Goal: Task Accomplishment & Management: Manage account settings

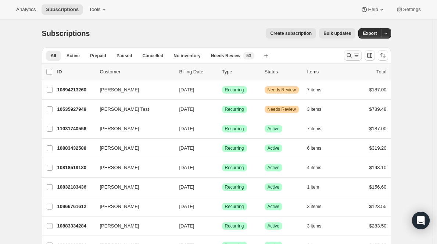
click at [357, 52] on icon "Search and filter results" at bounding box center [355, 55] width 7 height 7
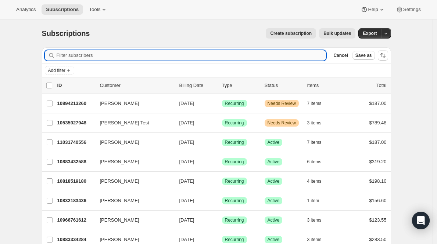
click at [165, 53] on input "Filter subscribers" at bounding box center [192, 55] width 270 height 10
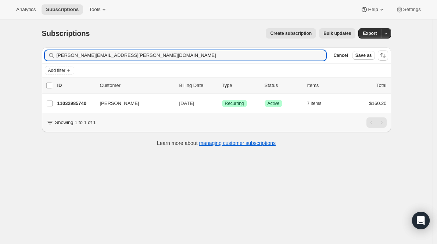
type input "maura.mcgovern@curtiselevatorcab.com"
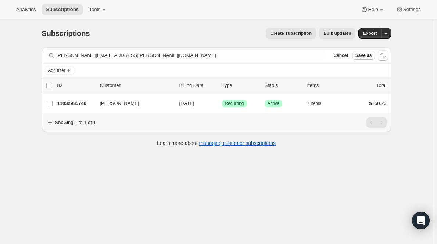
click at [73, 103] on p "11032985740" at bounding box center [75, 103] width 37 height 7
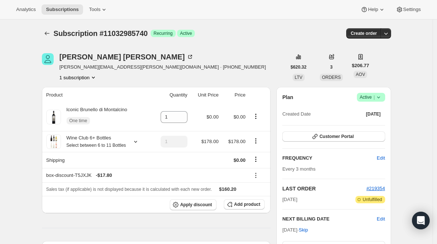
click at [374, 98] on span "|" at bounding box center [373, 97] width 1 height 6
click at [369, 112] on span "Pause subscription" at bounding box center [370, 112] width 40 height 6
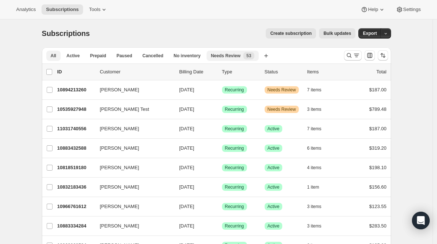
click at [239, 54] on span "Needs Review" at bounding box center [226, 56] width 30 height 6
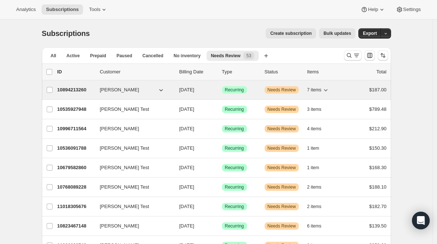
click at [122, 90] on span "[PERSON_NAME]" at bounding box center [119, 89] width 39 height 7
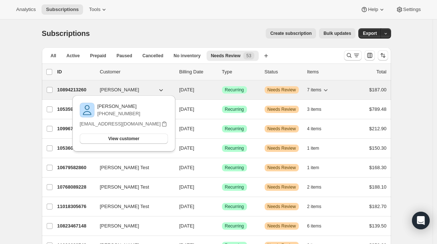
click at [76, 87] on p "10894213260" at bounding box center [75, 89] width 37 height 7
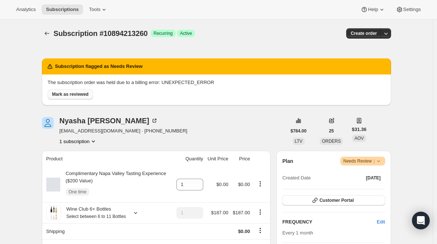
click at [59, 92] on span "Mark as reviewed" at bounding box center [70, 94] width 36 height 6
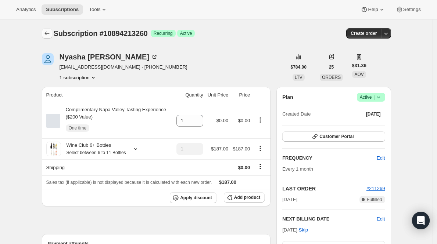
click at [48, 28] on button "Subscriptions" at bounding box center [47, 33] width 10 height 10
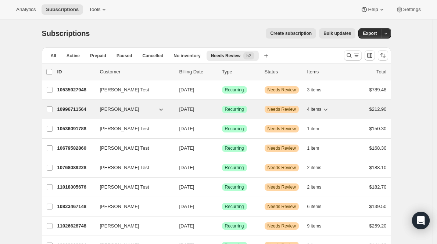
click at [141, 110] on button "Sandra Michels" at bounding box center [131, 110] width 73 height 12
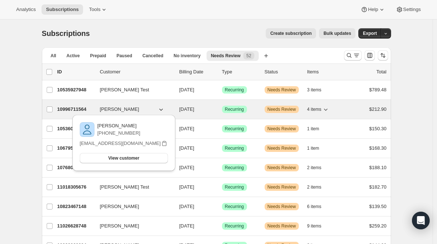
click at [66, 109] on p "10996711564" at bounding box center [75, 109] width 37 height 7
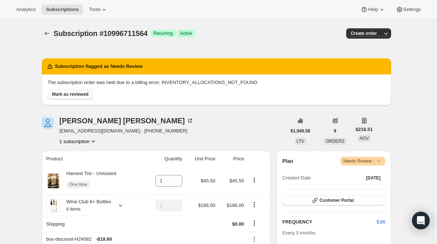
click at [83, 95] on span "Mark as reviewed" at bounding box center [70, 94] width 36 height 6
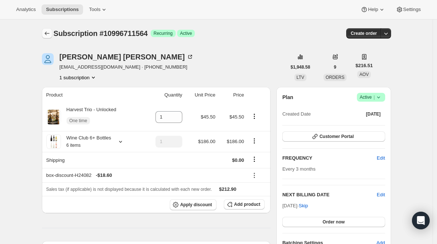
click at [50, 34] on icon "Subscriptions" at bounding box center [46, 33] width 7 height 7
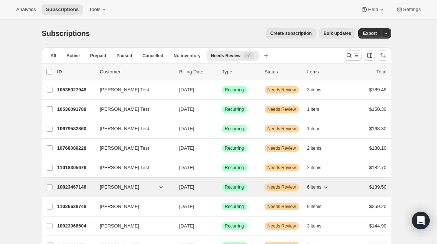
click at [77, 184] on p "10823467148" at bounding box center [75, 187] width 37 height 7
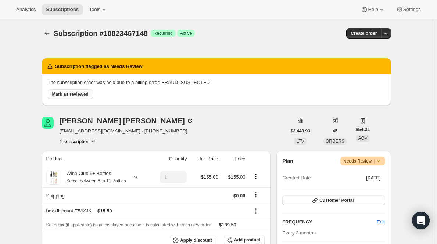
click at [65, 97] on span "Mark as reviewed" at bounding box center [70, 94] width 36 height 6
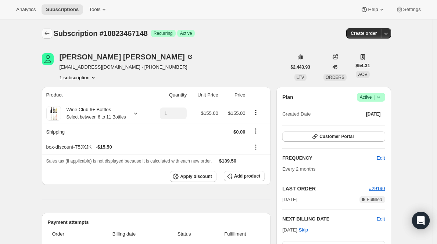
click at [46, 31] on icon "Subscriptions" at bounding box center [46, 33] width 7 height 7
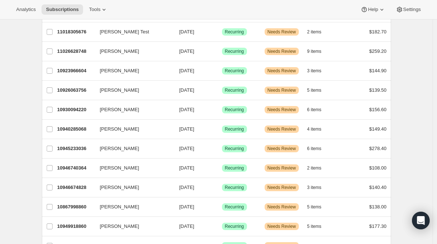
scroll to position [147, 0]
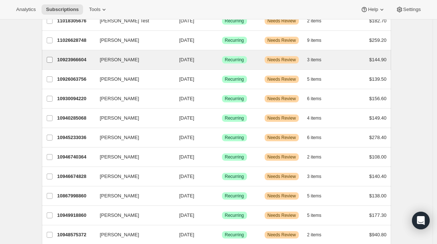
click at [51, 62] on input "Joy Wood" at bounding box center [50, 60] width 6 height 6
checkbox input "true"
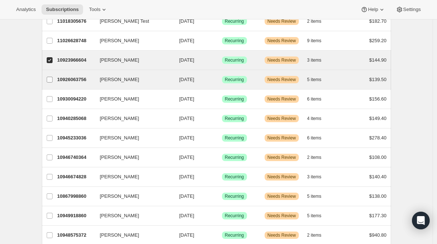
click at [51, 80] on input "Heidi Horstman" at bounding box center [50, 80] width 6 height 6
checkbox input "true"
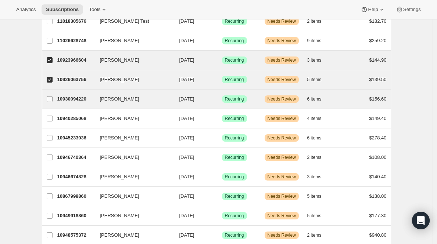
click at [50, 97] on input "Paul Belfiore" at bounding box center [50, 99] width 6 height 6
checkbox input "true"
click at [84, 59] on p "10923966604" at bounding box center [75, 60] width 37 height 7
checkbox input "false"
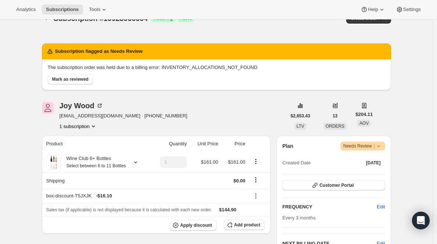
scroll to position [14, 0]
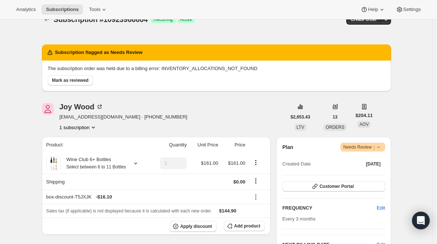
click at [375, 147] on span "Needs Review |" at bounding box center [362, 147] width 39 height 7
click at [362, 165] on span "Pause subscription" at bounding box center [361, 161] width 41 height 7
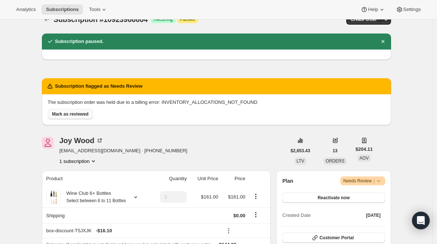
click at [71, 115] on span "Mark as reviewed" at bounding box center [70, 114] width 36 height 6
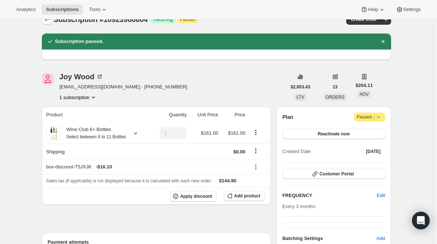
click at [46, 23] on button "Subscriptions" at bounding box center [47, 19] width 10 height 10
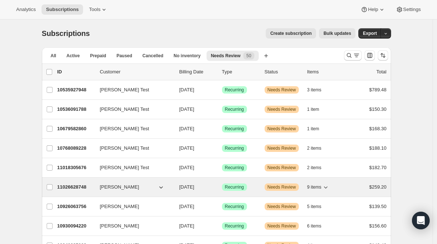
click at [75, 189] on p "11026628748" at bounding box center [75, 187] width 37 height 7
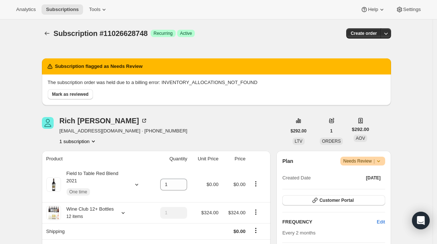
click at [365, 165] on span "Warning Needs Review |" at bounding box center [362, 161] width 45 height 9
click at [359, 174] on span "Pause subscription" at bounding box center [361, 176] width 40 height 6
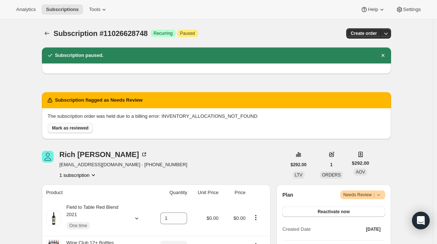
click at [73, 129] on span "Mark as reviewed" at bounding box center [70, 128] width 36 height 6
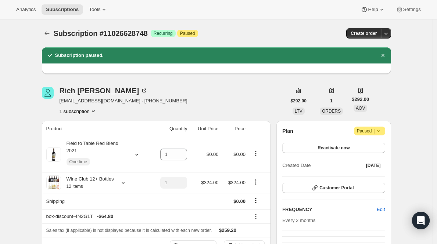
click at [48, 32] on icon "Subscriptions" at bounding box center [46, 33] width 7 height 7
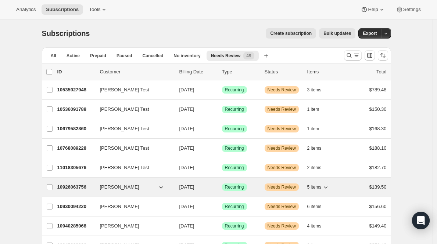
click at [73, 184] on p "10926063756" at bounding box center [75, 187] width 37 height 7
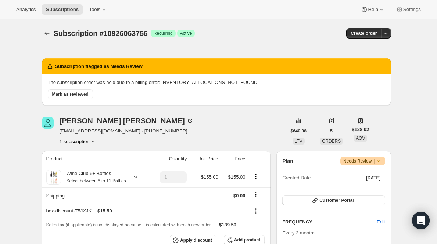
click at [368, 163] on span "Needs Review |" at bounding box center [362, 161] width 39 height 7
click at [359, 174] on span "Pause subscription" at bounding box center [361, 176] width 40 height 6
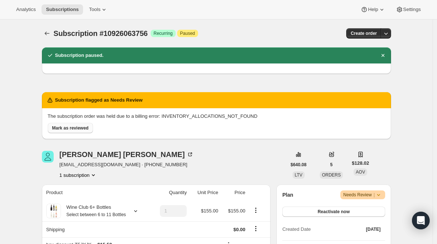
click at [73, 125] on span "Mark as reviewed" at bounding box center [70, 128] width 36 height 6
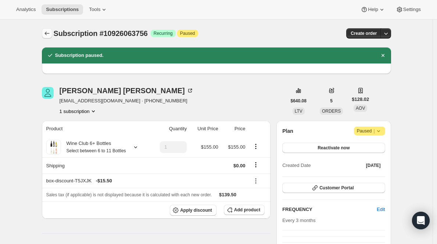
click at [49, 32] on icon "Subscriptions" at bounding box center [46, 33] width 7 height 7
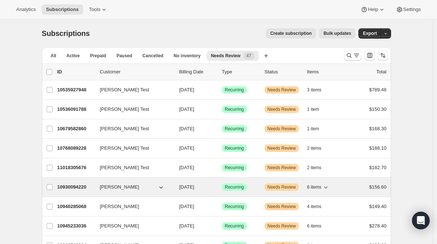
click at [60, 190] on p "10930094220" at bounding box center [75, 187] width 37 height 7
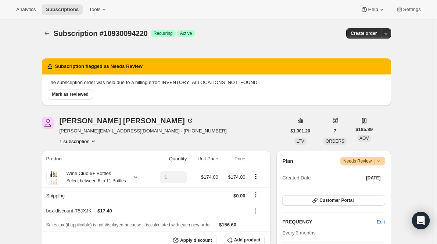
click at [375, 160] on span "Needs Review |" at bounding box center [362, 161] width 39 height 7
click at [361, 175] on span "Pause subscription" at bounding box center [361, 176] width 40 height 6
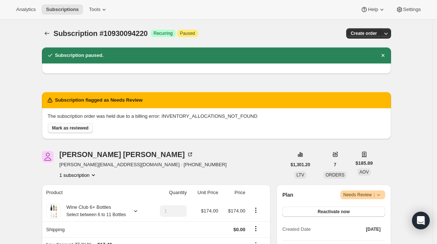
click at [70, 127] on span "Mark as reviewed" at bounding box center [70, 128] width 36 height 6
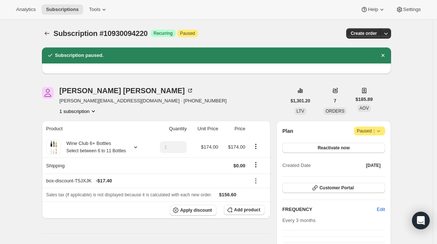
click at [51, 34] on icon "Subscriptions" at bounding box center [46, 33] width 7 height 7
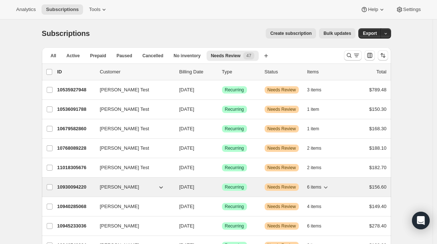
click at [61, 188] on p "10930094220" at bounding box center [75, 187] width 37 height 7
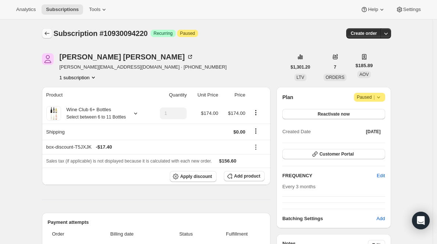
click at [46, 34] on icon "Subscriptions" at bounding box center [46, 33] width 7 height 7
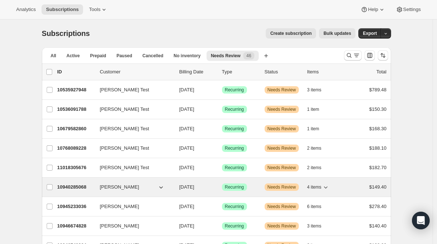
click at [79, 189] on p "10940285068" at bounding box center [75, 187] width 37 height 7
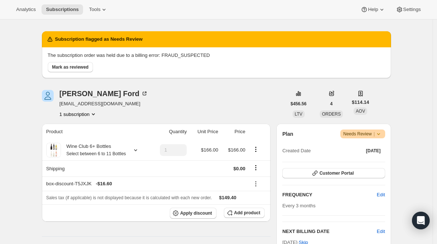
scroll to position [14, 0]
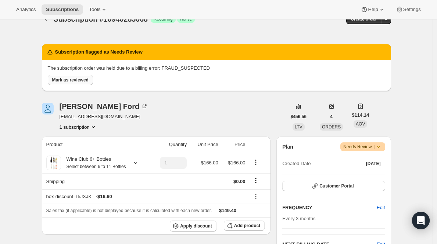
click at [80, 80] on span "Mark as reviewed" at bounding box center [70, 80] width 36 height 6
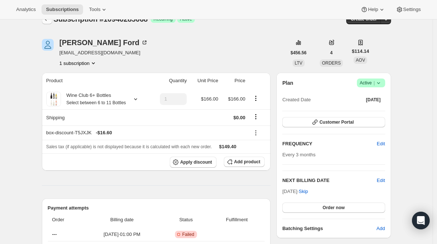
click at [48, 21] on icon "Subscriptions" at bounding box center [46, 18] width 7 height 7
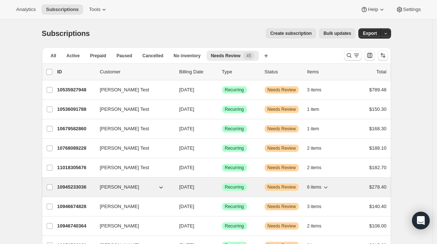
click at [73, 189] on p "10945233036" at bounding box center [75, 187] width 37 height 7
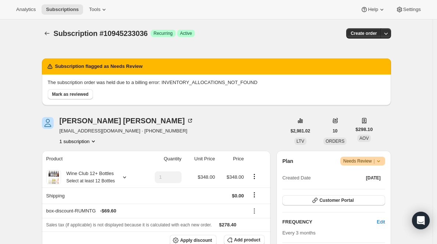
click at [367, 162] on span "Needs Review |" at bounding box center [362, 161] width 39 height 7
click at [363, 178] on span "Pause subscription" at bounding box center [361, 176] width 40 height 6
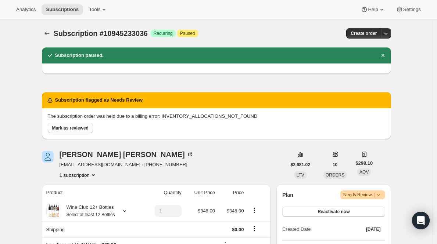
click at [67, 124] on button "Mark as reviewed" at bounding box center [70, 128] width 45 height 10
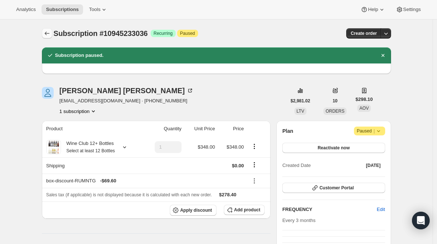
click at [49, 33] on icon "Subscriptions" at bounding box center [46, 33] width 7 height 7
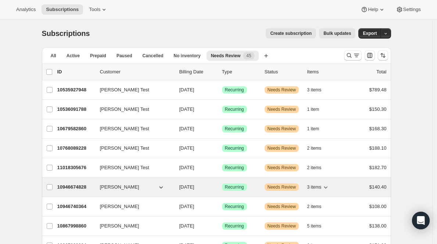
click at [74, 191] on div "10946674828 Kate McNamara 11/26/2025 Success Recurring Warning Needs Review 3 i…" at bounding box center [221, 187] width 329 height 10
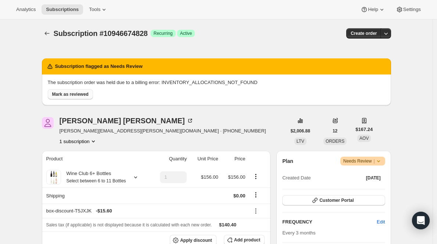
click at [80, 96] on span "Mark as reviewed" at bounding box center [70, 94] width 36 height 6
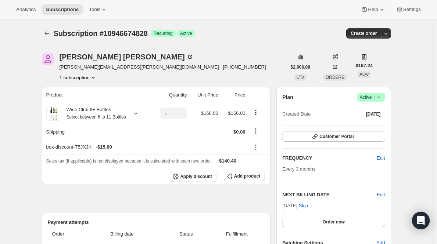
click at [373, 94] on span "Active |" at bounding box center [370, 97] width 22 height 7
click at [365, 113] on span "Pause subscription" at bounding box center [370, 112] width 40 height 6
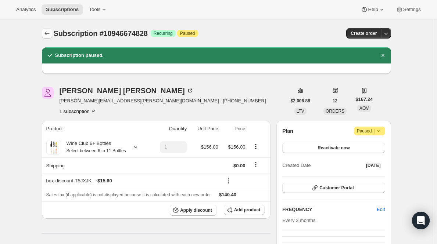
click at [48, 32] on icon "Subscriptions" at bounding box center [46, 34] width 5 height 4
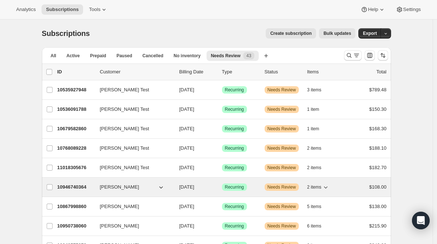
click at [80, 188] on p "10946740364" at bounding box center [75, 187] width 37 height 7
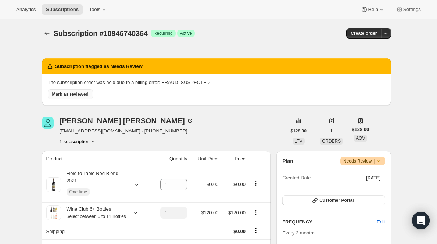
click at [88, 94] on span "Mark as reviewed" at bounding box center [70, 94] width 36 height 6
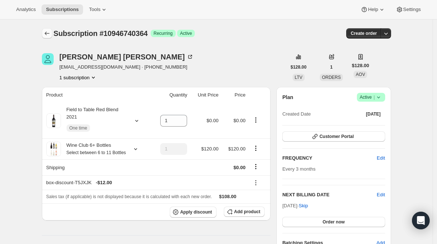
click at [48, 36] on icon "Subscriptions" at bounding box center [46, 33] width 7 height 7
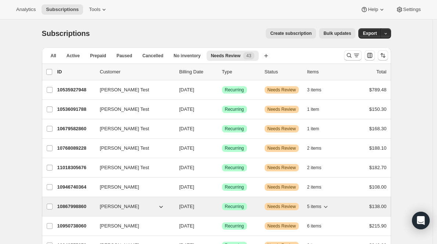
click at [69, 207] on p "10867998860" at bounding box center [75, 206] width 37 height 7
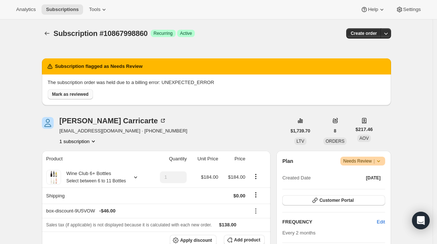
click at [84, 96] on span "Mark as reviewed" at bounding box center [70, 94] width 36 height 6
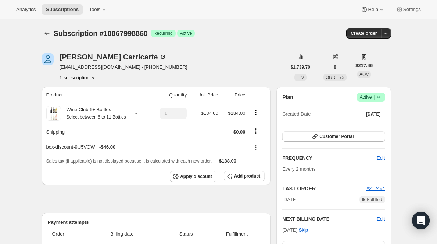
scroll to position [237, 0]
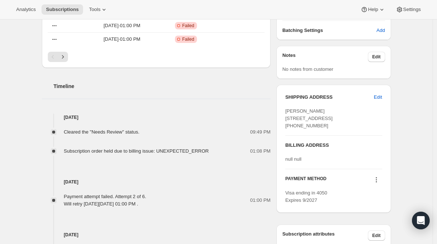
click at [430, 105] on div "Subscription #10867998860. This page is ready Subscription #10867998860 Success…" at bounding box center [216, 103] width 432 height 640
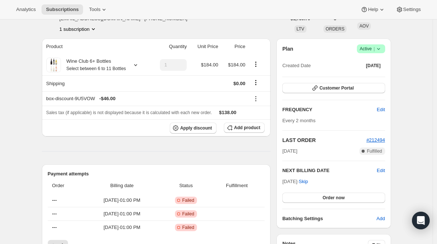
scroll to position [39, 0]
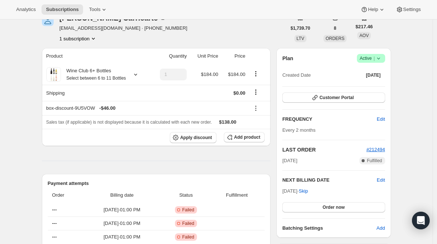
click at [324, 212] on div "Plan Success Active | Created Date Aug 23, 2024 Customer Portal FREQUENCY Edit …" at bounding box center [333, 143] width 102 height 178
click at [326, 210] on span "Order now" at bounding box center [333, 208] width 22 height 6
click at [334, 205] on span "Click to confirm" at bounding box center [333, 208] width 33 height 6
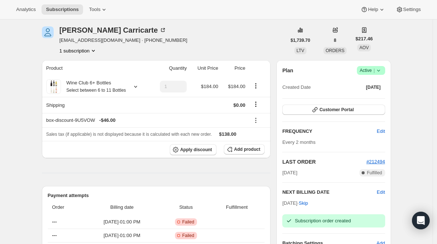
scroll to position [0, 0]
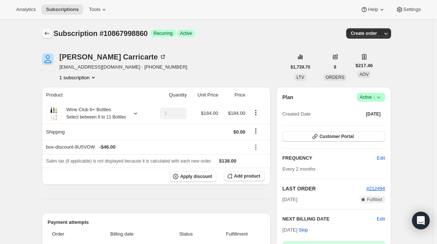
click at [50, 31] on icon "Subscriptions" at bounding box center [46, 33] width 7 height 7
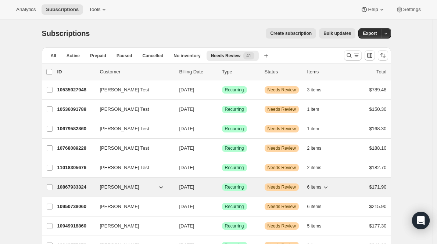
click at [70, 188] on p "10867933324" at bounding box center [75, 187] width 37 height 7
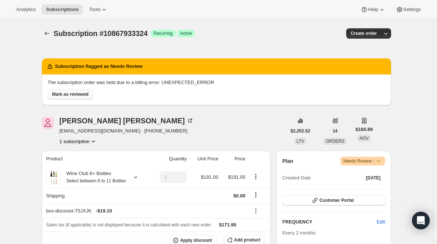
click at [74, 95] on span "Mark as reviewed" at bounding box center [70, 94] width 36 height 6
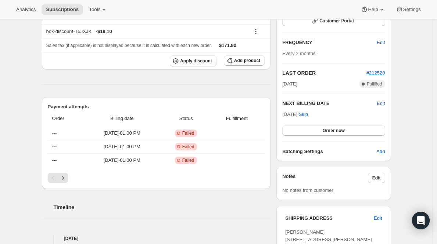
scroll to position [133, 0]
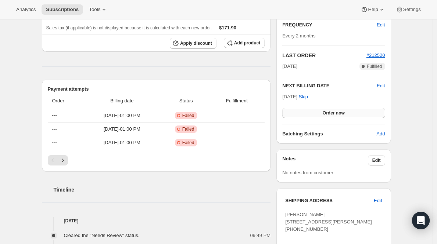
click at [338, 116] on button "Order now" at bounding box center [333, 113] width 102 height 10
click at [336, 118] on div "Plan Success Active | Created Date Oct 1, 2023 Customer Portal FREQUENCY Edit E…" at bounding box center [333, 49] width 102 height 178
click at [336, 116] on button "Click to confirm" at bounding box center [333, 113] width 102 height 10
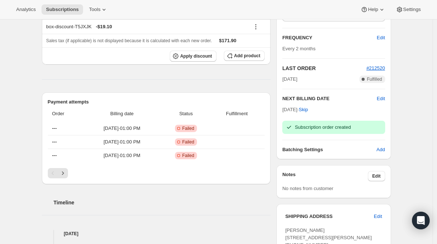
scroll to position [0, 0]
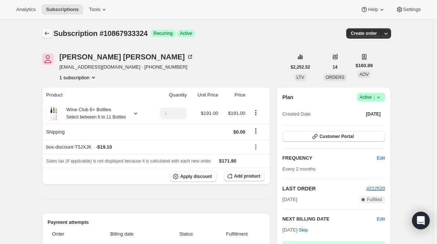
click at [49, 33] on icon "Subscriptions" at bounding box center [46, 33] width 7 height 7
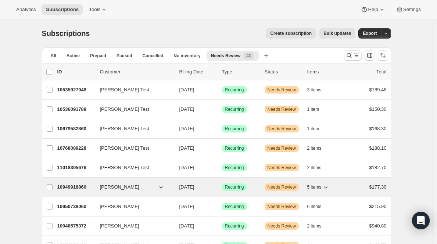
click at [69, 187] on p "10949918860" at bounding box center [75, 187] width 37 height 7
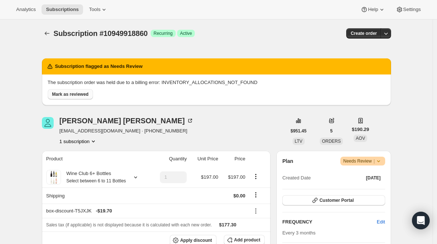
click at [82, 94] on span "Mark as reviewed" at bounding box center [70, 94] width 36 height 6
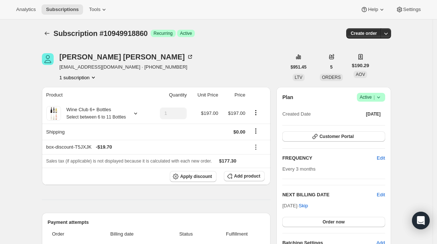
click at [372, 97] on span "Active |" at bounding box center [370, 97] width 22 height 7
click at [364, 114] on span "Pause subscription" at bounding box center [370, 112] width 40 height 6
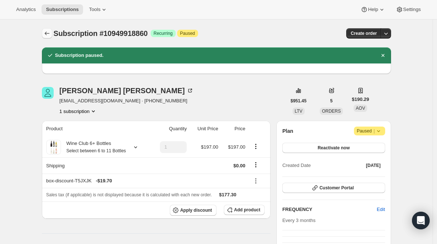
click at [51, 31] on icon "Subscriptions" at bounding box center [46, 33] width 7 height 7
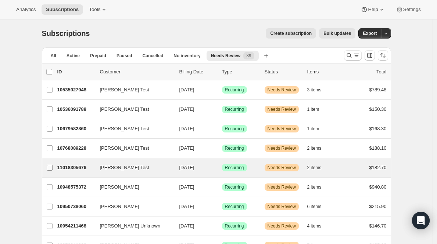
click at [51, 168] on input "[PERSON_NAME] Test" at bounding box center [50, 168] width 6 height 6
checkbox input "true"
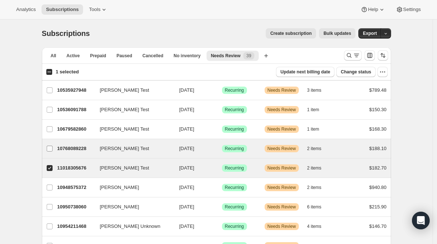
click at [51, 149] on input "[PERSON_NAME] Test" at bounding box center [50, 149] width 6 height 6
checkbox input "true"
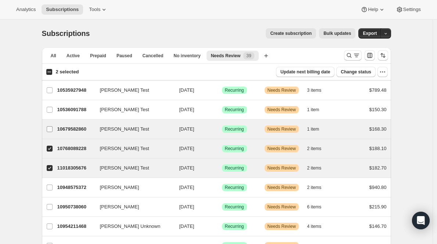
click at [50, 129] on input "[PERSON_NAME] Test" at bounding box center [50, 129] width 6 height 6
checkbox input "true"
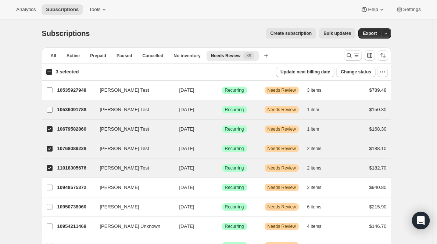
click at [50, 110] on input "[PERSON_NAME] Test" at bounding box center [50, 110] width 6 height 6
checkbox input "true"
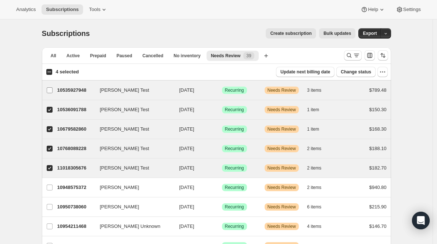
click at [50, 93] on span at bounding box center [49, 90] width 7 height 7
click at [50, 93] on input "[PERSON_NAME] Test" at bounding box center [50, 90] width 6 height 6
checkbox input "true"
click at [358, 73] on span "Change status" at bounding box center [355, 72] width 30 height 6
select select "22"
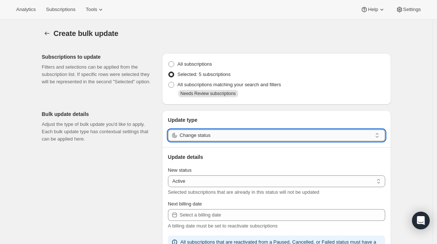
click at [238, 139] on input "Change status" at bounding box center [276, 136] width 192 height 12
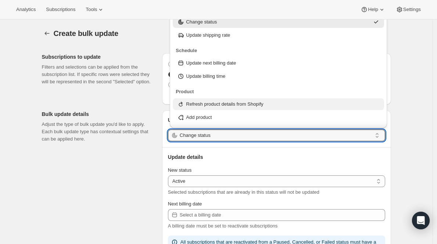
type input "Change status"
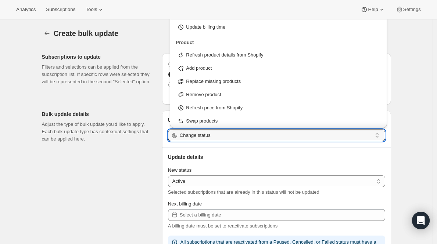
scroll to position [79, 0]
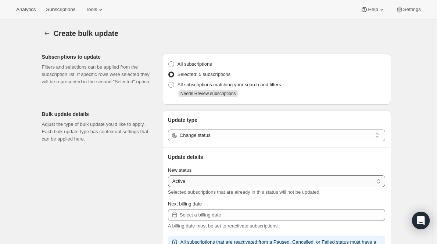
click at [279, 184] on select "Active Paused Cancelled" at bounding box center [276, 182] width 217 height 12
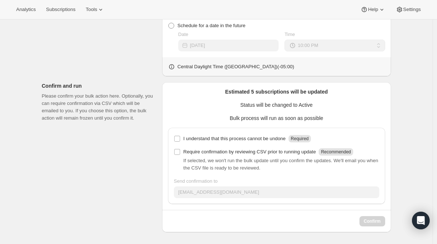
scroll to position [0, 0]
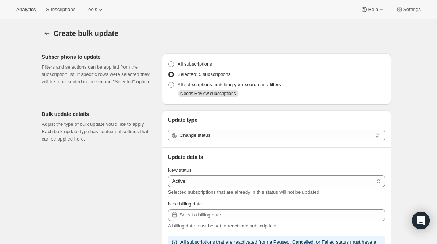
click at [57, 32] on span "Create bulk update" at bounding box center [86, 33] width 65 height 8
click at [45, 32] on icon "button" at bounding box center [46, 33] width 7 height 7
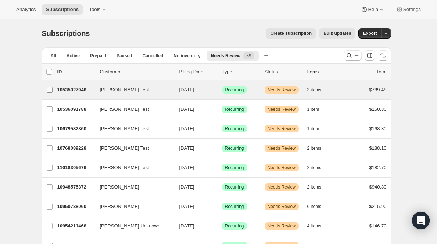
click at [53, 88] on input "[PERSON_NAME] Test" at bounding box center [50, 90] width 6 height 6
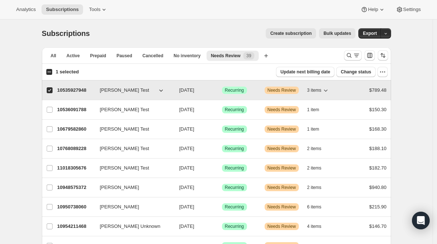
click at [78, 91] on p "10535927948" at bounding box center [75, 90] width 37 height 7
checkbox input "false"
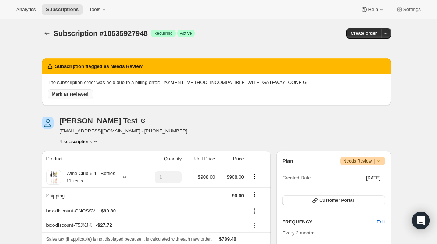
click at [88, 94] on span "Mark as reviewed" at bounding box center [70, 94] width 36 height 6
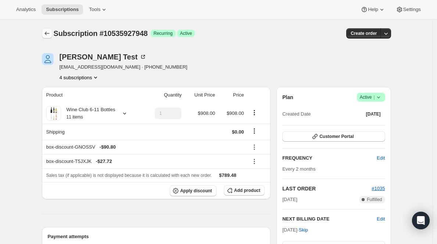
click at [48, 32] on icon "Subscriptions" at bounding box center [46, 33] width 7 height 7
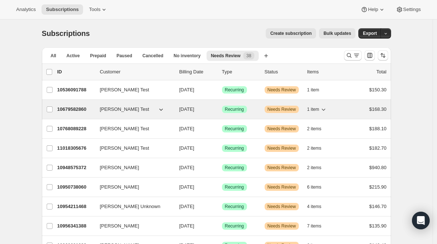
click at [85, 109] on p "10679582860" at bounding box center [75, 109] width 37 height 7
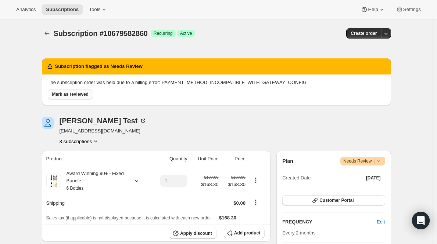
click at [85, 93] on span "Mark as reviewed" at bounding box center [70, 94] width 36 height 6
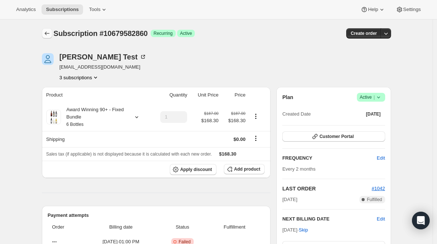
click at [51, 34] on icon "Subscriptions" at bounding box center [46, 33] width 7 height 7
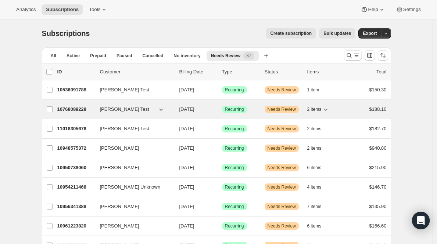
click at [78, 113] on p "10768089228" at bounding box center [75, 109] width 37 height 7
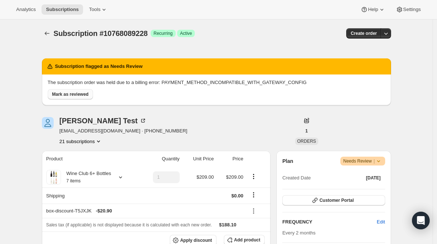
click at [74, 95] on span "Mark as reviewed" at bounding box center [70, 94] width 36 height 6
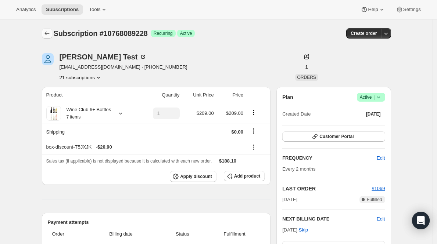
click at [52, 33] on button "Subscriptions" at bounding box center [47, 33] width 10 height 10
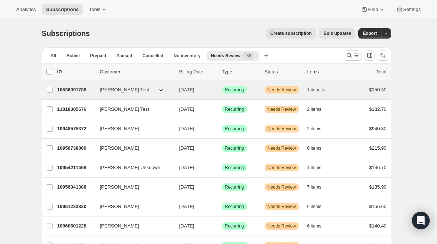
click at [75, 93] on p "10536091788" at bounding box center [75, 89] width 37 height 7
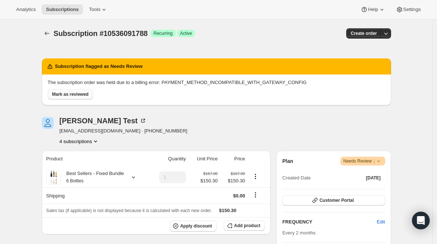
click at [70, 93] on span "Mark as reviewed" at bounding box center [70, 94] width 36 height 6
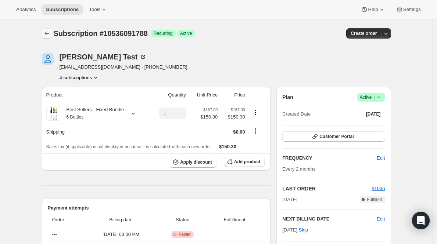
click at [48, 32] on icon "Subscriptions" at bounding box center [46, 33] width 7 height 7
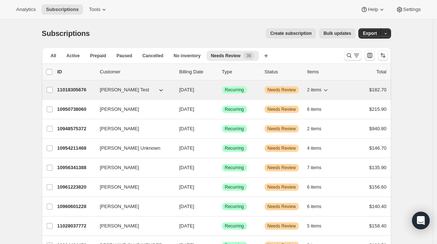
click at [65, 94] on div "11018305676 Dhruv Test 11/01/2025 Success Recurring Warning Needs Review 2 item…" at bounding box center [221, 90] width 329 height 10
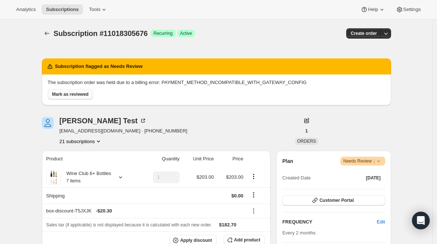
click at [64, 91] on span "Mark as reviewed" at bounding box center [70, 94] width 36 height 6
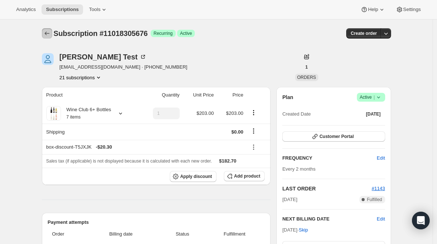
click at [47, 33] on icon "Subscriptions" at bounding box center [46, 34] width 5 height 4
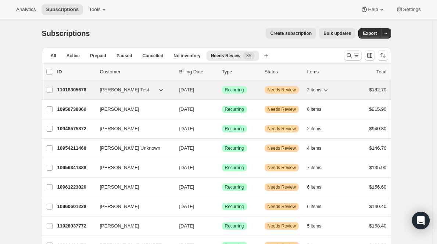
click at [73, 88] on p "11018305676" at bounding box center [75, 89] width 37 height 7
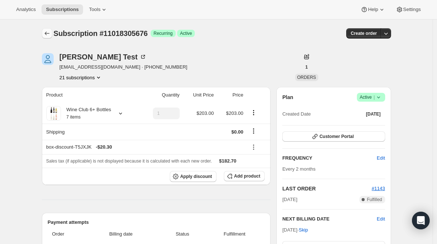
click at [49, 33] on icon "Subscriptions" at bounding box center [46, 33] width 7 height 7
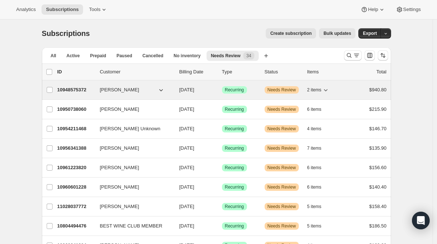
click at [76, 92] on p "10948575372" at bounding box center [75, 89] width 37 height 7
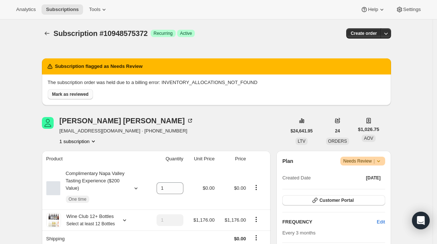
click at [73, 93] on span "Mark as reviewed" at bounding box center [70, 94] width 36 height 6
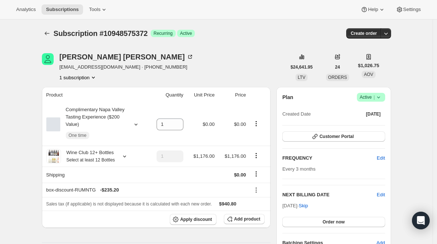
click at [372, 97] on span "Active |" at bounding box center [370, 97] width 22 height 7
click at [367, 110] on span "Pause subscription" at bounding box center [370, 112] width 40 height 6
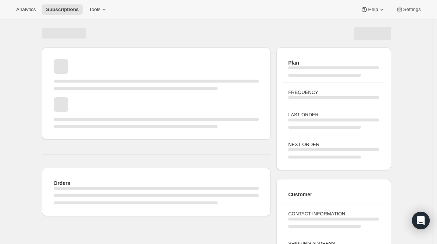
click at [48, 31] on div "Page loading" at bounding box center [64, 33] width 44 height 10
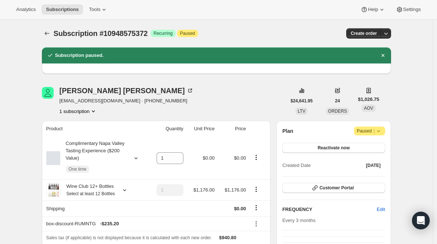
click at [48, 31] on icon "Subscriptions" at bounding box center [46, 33] width 7 height 7
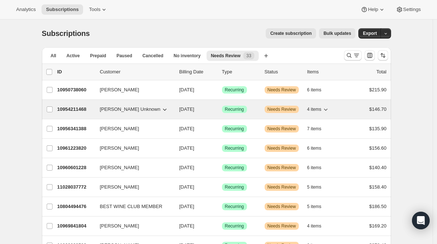
click at [71, 112] on p "10954211468" at bounding box center [75, 109] width 37 height 7
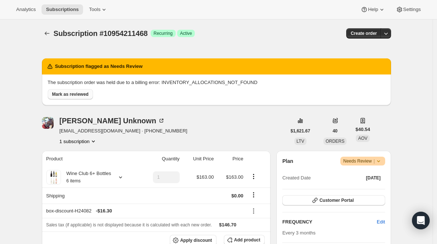
click at [66, 93] on span "Mark as reviewed" at bounding box center [70, 94] width 36 height 6
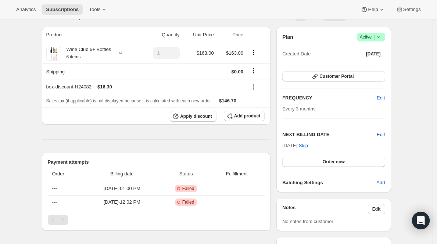
scroll to position [41, 0]
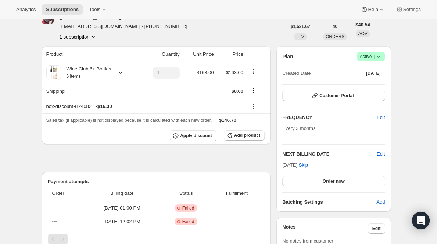
click at [370, 58] on span "Active |" at bounding box center [370, 56] width 22 height 7
click at [369, 72] on span "Pause subscription" at bounding box center [370, 71] width 40 height 6
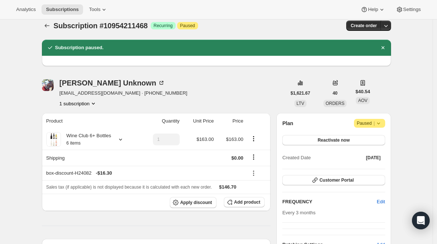
scroll to position [0, 0]
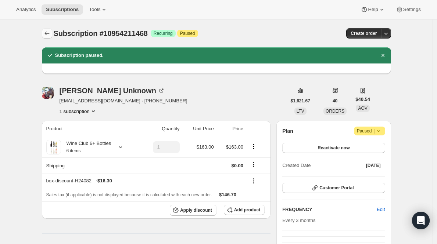
click at [46, 34] on icon "Subscriptions" at bounding box center [46, 33] width 7 height 7
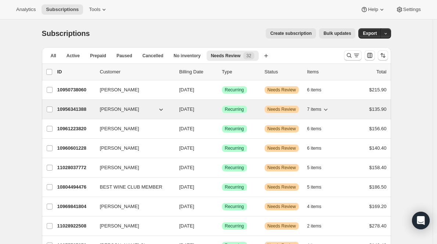
click at [60, 106] on p "10956341388" at bounding box center [75, 109] width 37 height 7
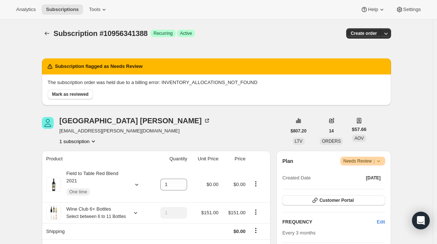
click at [363, 162] on span "Needs Review |" at bounding box center [362, 161] width 39 height 7
click at [361, 176] on span "Pause subscription" at bounding box center [361, 176] width 40 height 6
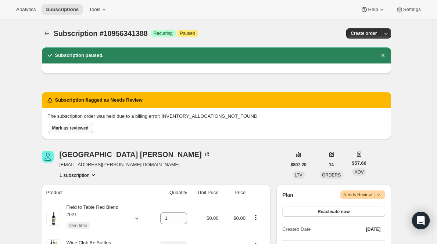
click at [72, 128] on span "Mark as reviewed" at bounding box center [70, 128] width 36 height 6
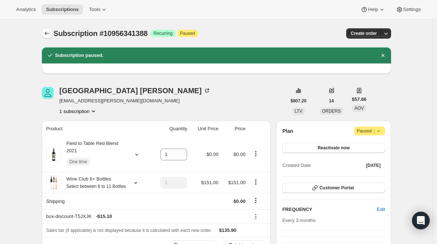
click at [51, 34] on icon "Subscriptions" at bounding box center [46, 33] width 7 height 7
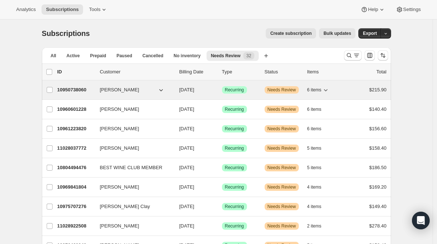
click at [79, 92] on p "10950738060" at bounding box center [75, 89] width 37 height 7
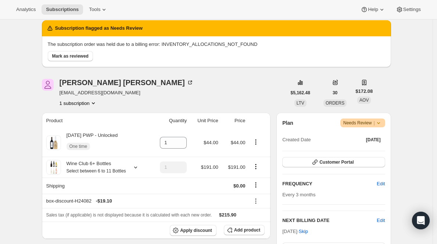
scroll to position [4, 0]
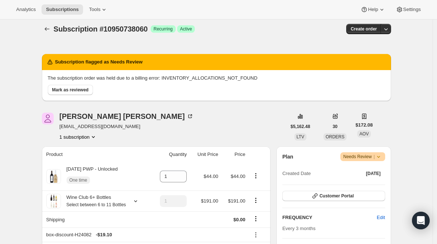
click at [368, 154] on span "Needs Review |" at bounding box center [362, 156] width 39 height 7
click at [364, 170] on span "Pause subscription" at bounding box center [361, 172] width 40 height 6
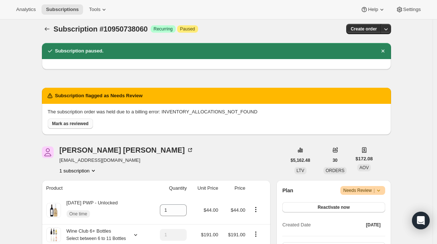
click at [73, 123] on span "Mark as reviewed" at bounding box center [70, 124] width 36 height 6
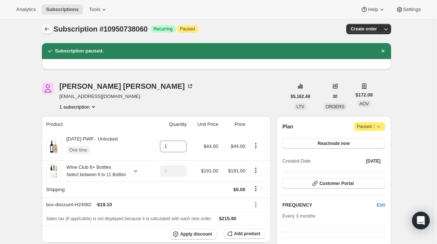
click at [48, 30] on icon "Subscriptions" at bounding box center [46, 28] width 7 height 7
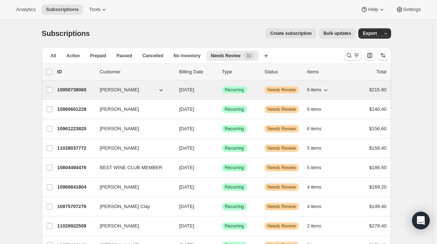
click at [83, 91] on p "10950738060" at bounding box center [75, 89] width 37 height 7
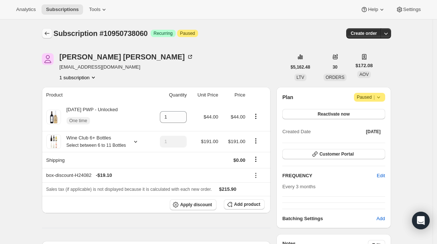
click at [46, 33] on icon "Subscriptions" at bounding box center [46, 33] width 7 height 7
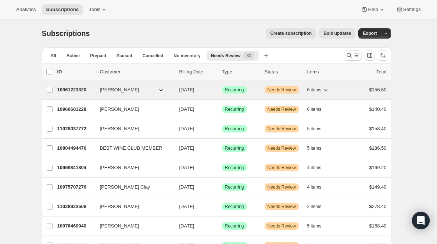
click at [73, 93] on p "10961223820" at bounding box center [75, 89] width 37 height 7
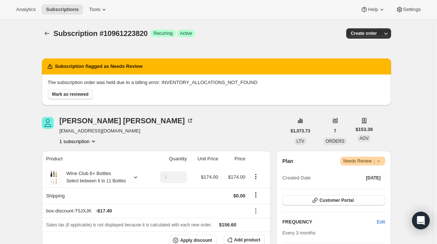
click at [86, 94] on span "Mark as reviewed" at bounding box center [70, 94] width 36 height 6
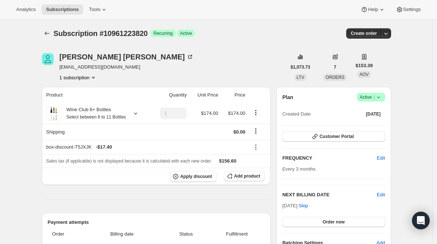
click at [373, 94] on span "Active |" at bounding box center [370, 97] width 22 height 7
click at [366, 109] on span "Pause subscription" at bounding box center [370, 111] width 41 height 7
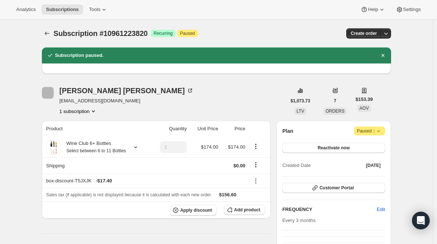
click at [50, 32] on icon "Subscriptions" at bounding box center [46, 33] width 7 height 7
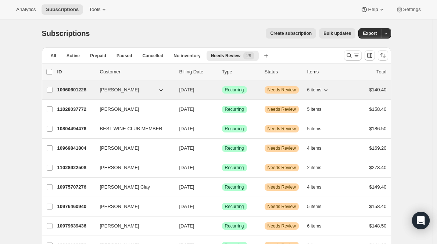
click at [76, 90] on p "10960601228" at bounding box center [75, 89] width 37 height 7
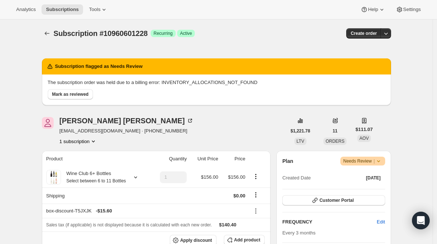
click at [379, 159] on icon at bounding box center [378, 161] width 7 height 7
click at [348, 173] on span "Pause subscription" at bounding box center [361, 176] width 40 height 6
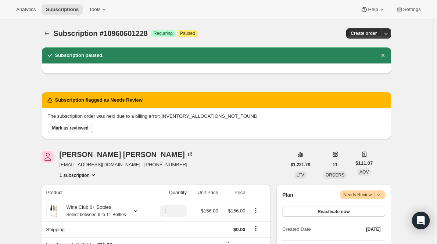
click at [68, 126] on span "Mark as reviewed" at bounding box center [70, 128] width 36 height 6
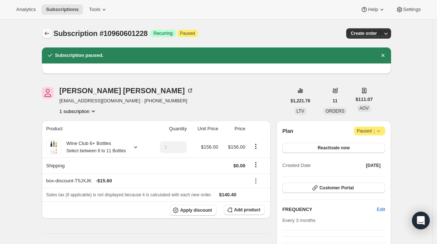
click at [50, 34] on icon "Subscriptions" at bounding box center [46, 33] width 7 height 7
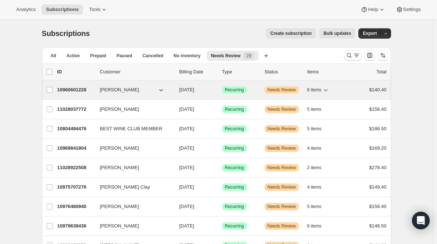
click at [76, 92] on p "10960601228" at bounding box center [75, 89] width 37 height 7
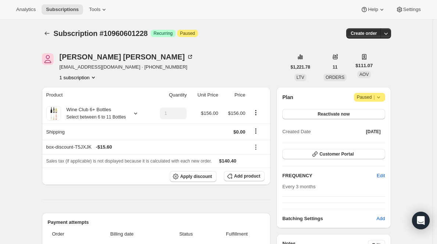
click at [46, 29] on button "Subscriptions" at bounding box center [47, 33] width 10 height 10
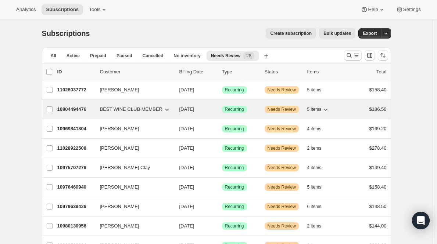
click at [71, 110] on p "10804494476" at bounding box center [75, 109] width 37 height 7
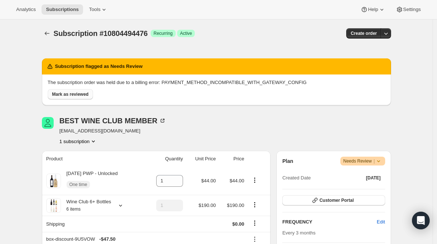
click at [79, 93] on span "Mark as reviewed" at bounding box center [70, 94] width 36 height 6
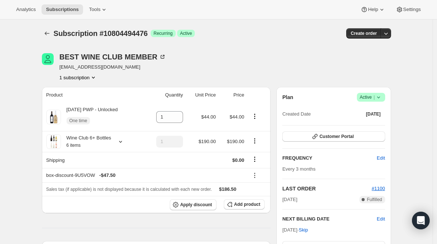
click at [381, 101] on icon at bounding box center [378, 97] width 7 height 7
click at [373, 110] on span "Pause subscription" at bounding box center [370, 112] width 40 height 6
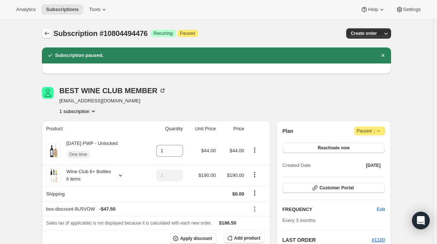
click at [48, 32] on icon "Subscriptions" at bounding box center [46, 33] width 7 height 7
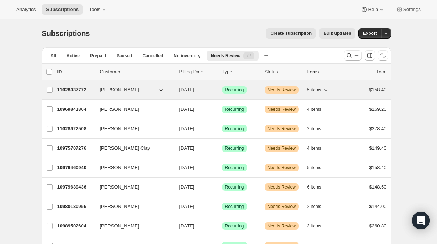
click at [73, 93] on p "11028037772" at bounding box center [75, 89] width 37 height 7
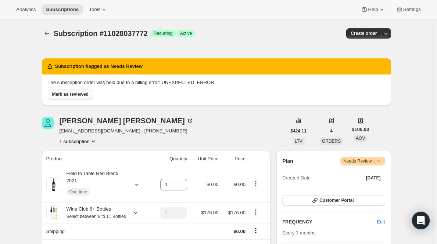
click at [69, 95] on span "Mark as reviewed" at bounding box center [70, 94] width 36 height 6
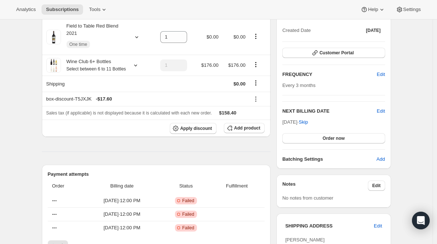
scroll to position [66, 0]
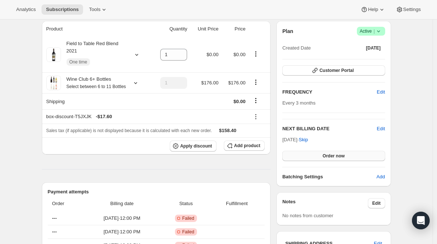
click at [326, 151] on button "Order now" at bounding box center [333, 156] width 102 height 10
click at [312, 157] on button "Click to confirm" at bounding box center [333, 156] width 102 height 10
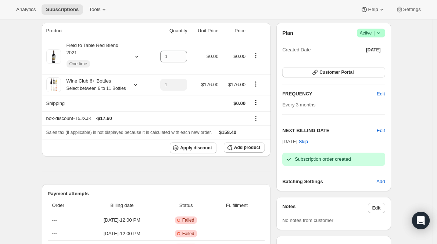
scroll to position [0, 0]
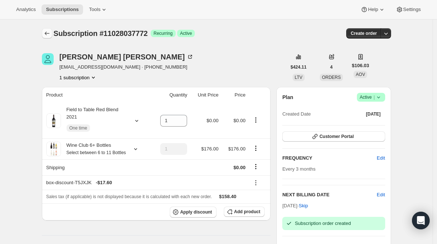
click at [45, 32] on icon "Subscriptions" at bounding box center [46, 33] width 7 height 7
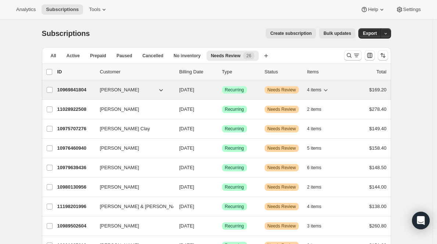
click at [77, 90] on p "10969841804" at bounding box center [75, 89] width 37 height 7
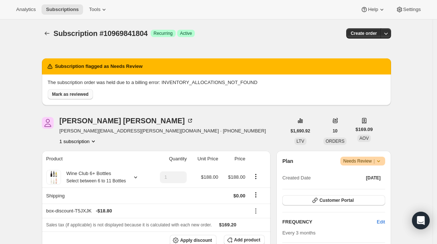
click at [78, 96] on span "Mark as reviewed" at bounding box center [70, 94] width 36 height 6
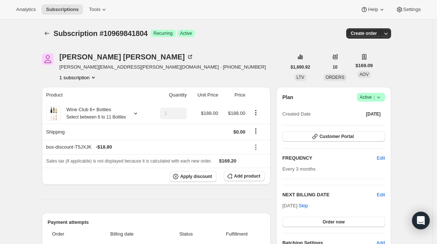
click at [369, 98] on span "Active |" at bounding box center [370, 97] width 22 height 7
click at [371, 112] on span "Pause subscription" at bounding box center [370, 112] width 40 height 6
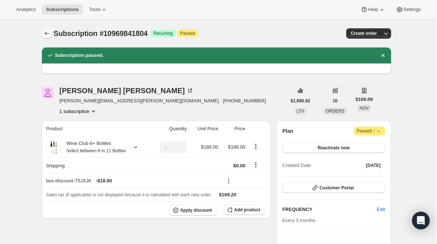
click at [47, 32] on icon "Subscriptions" at bounding box center [46, 33] width 7 height 7
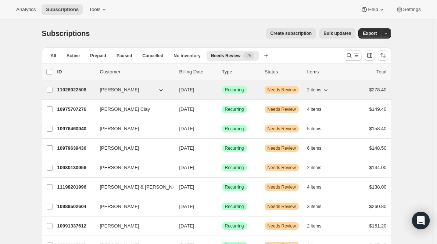
click at [69, 88] on p "11028922508" at bounding box center [75, 89] width 37 height 7
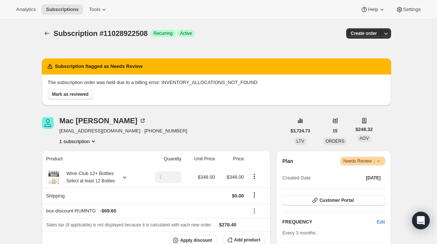
click at [70, 94] on span "Mark as reviewed" at bounding box center [70, 94] width 36 height 6
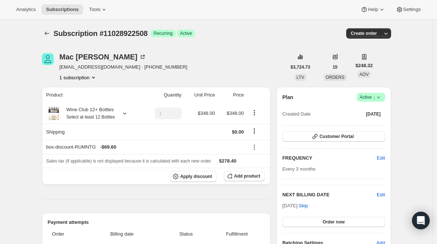
click at [377, 104] on div "Plan Success Active | Created Date May 19, 2020" at bounding box center [333, 106] width 102 height 26
click at [376, 98] on icon at bounding box center [378, 97] width 7 height 7
click at [368, 110] on span "Pause subscription" at bounding box center [370, 112] width 40 height 6
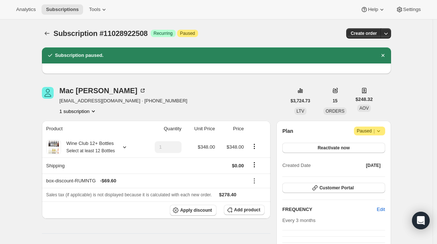
click at [48, 32] on icon "Subscriptions" at bounding box center [46, 34] width 5 height 4
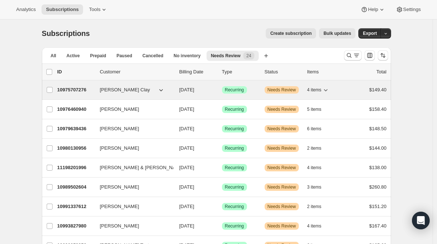
click at [70, 92] on p "10975707276" at bounding box center [75, 89] width 37 height 7
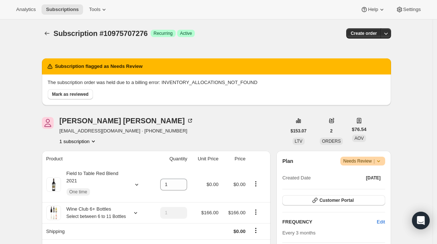
click at [360, 163] on span "Needs Review |" at bounding box center [362, 161] width 39 height 7
click at [357, 177] on span "Pause subscription" at bounding box center [361, 176] width 40 height 6
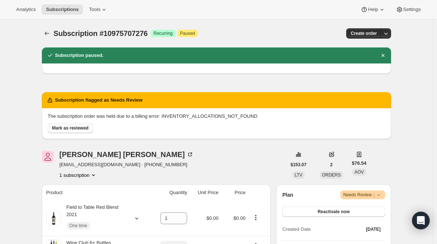
click at [71, 124] on button "Mark as reviewed" at bounding box center [70, 128] width 45 height 10
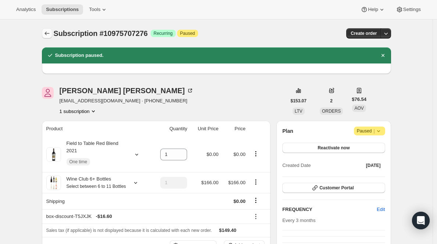
click at [50, 35] on icon "Subscriptions" at bounding box center [46, 33] width 7 height 7
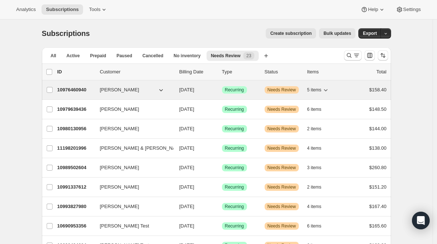
click at [82, 88] on p "10976460940" at bounding box center [75, 89] width 37 height 7
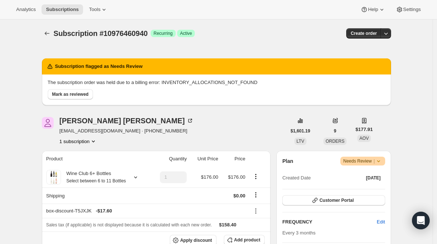
click at [358, 161] on span "Needs Review |" at bounding box center [362, 161] width 39 height 7
click at [351, 176] on span "Pause subscription" at bounding box center [361, 176] width 40 height 6
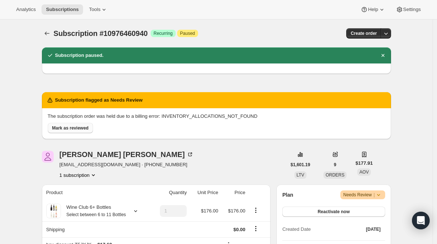
click at [69, 130] on span "Mark as reviewed" at bounding box center [70, 128] width 36 height 6
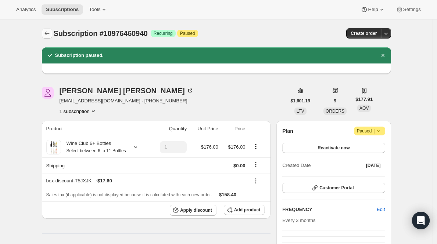
click at [50, 34] on icon "Subscriptions" at bounding box center [46, 33] width 7 height 7
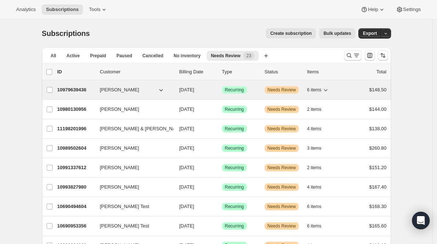
click at [76, 90] on p "10979639436" at bounding box center [75, 89] width 37 height 7
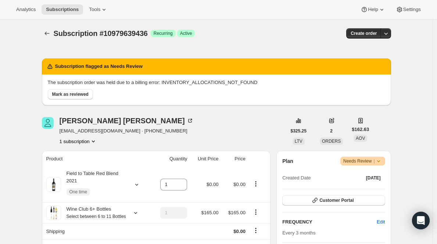
click at [361, 158] on span "Needs Review |" at bounding box center [362, 161] width 39 height 7
click at [345, 174] on span "Pause subscription" at bounding box center [361, 176] width 40 height 6
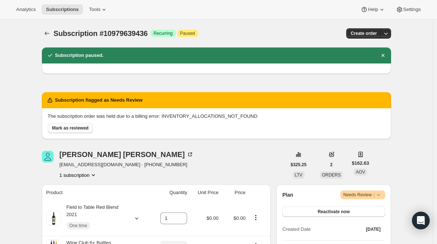
click at [64, 130] on span "Mark as reviewed" at bounding box center [70, 128] width 36 height 6
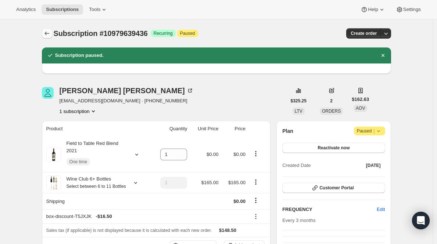
click at [51, 33] on icon "Subscriptions" at bounding box center [46, 33] width 7 height 7
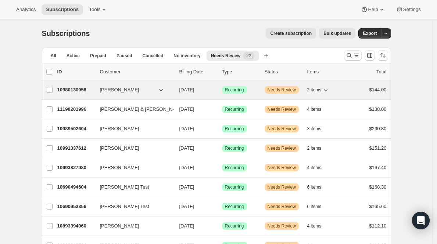
click at [87, 86] on p "10980130956" at bounding box center [75, 89] width 37 height 7
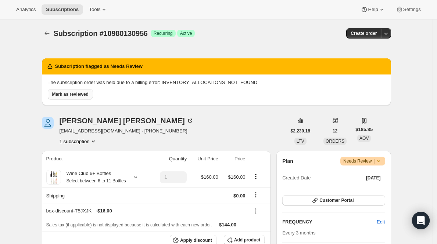
click at [84, 93] on span "Mark as reviewed" at bounding box center [70, 94] width 36 height 6
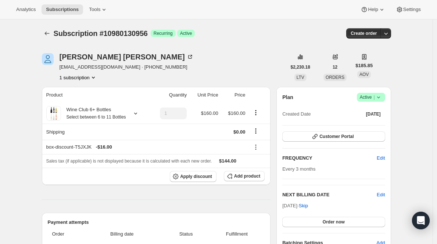
click at [374, 97] on span "|" at bounding box center [373, 97] width 1 height 6
click at [365, 112] on span "Pause subscription" at bounding box center [370, 112] width 40 height 6
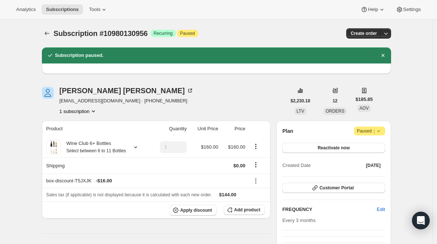
click at [50, 33] on icon "Subscriptions" at bounding box center [46, 33] width 7 height 7
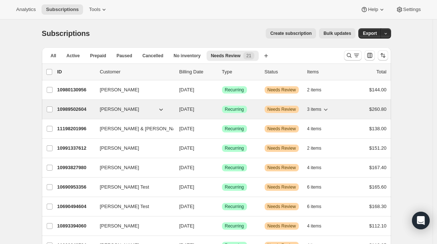
click at [72, 108] on p "10989502604" at bounding box center [75, 109] width 37 height 7
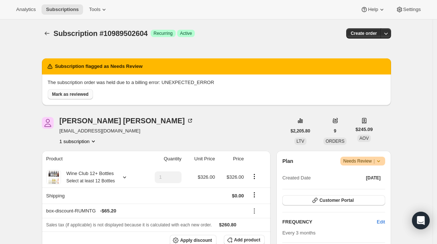
click at [80, 95] on span "Mark as reviewed" at bounding box center [70, 94] width 36 height 6
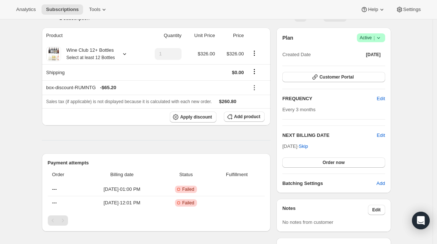
scroll to position [59, 0]
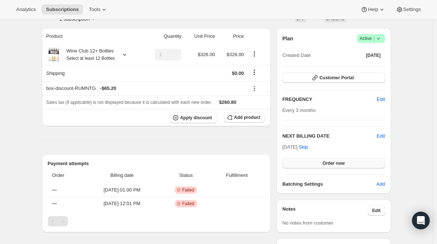
click at [328, 159] on button "Order now" at bounding box center [333, 163] width 102 height 10
click at [328, 159] on button "Click to confirm" at bounding box center [333, 163] width 102 height 10
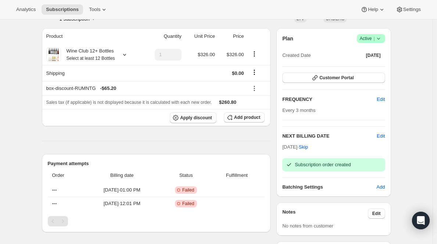
click at [436, 19] on div "Analytics Subscriptions Tools Help Settings" at bounding box center [218, 9] width 437 height 19
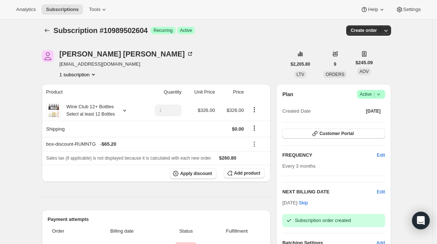
scroll to position [0, 0]
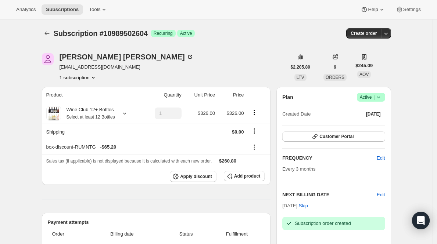
click at [56, 32] on span "Subscription #10989502604" at bounding box center [101, 33] width 94 height 8
click at [49, 34] on icon "Subscriptions" at bounding box center [46, 33] width 7 height 7
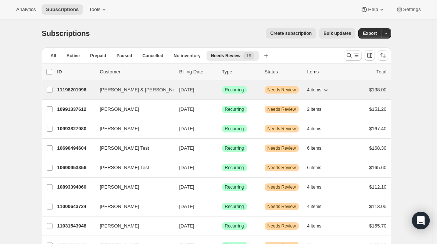
click at [83, 88] on p "11198201996" at bounding box center [75, 89] width 37 height 7
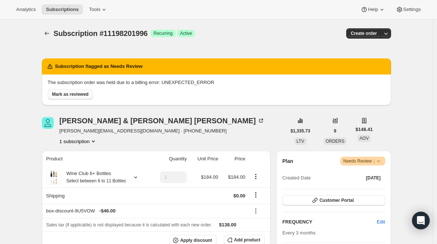
click at [65, 97] on button "Mark as reviewed" at bounding box center [70, 94] width 45 height 10
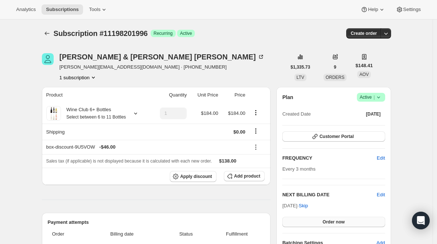
click at [343, 220] on span "Order now" at bounding box center [333, 222] width 22 height 6
click at [343, 220] on span "Click to confirm" at bounding box center [333, 222] width 33 height 6
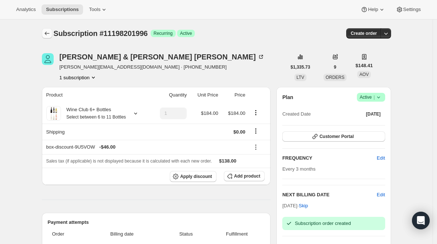
click at [46, 32] on icon "Subscriptions" at bounding box center [46, 33] width 7 height 7
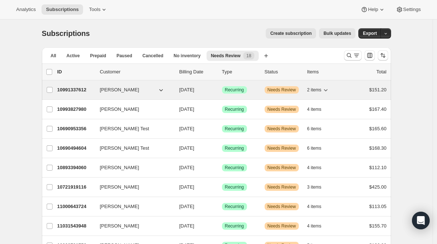
click at [75, 90] on p "10991337612" at bounding box center [75, 89] width 37 height 7
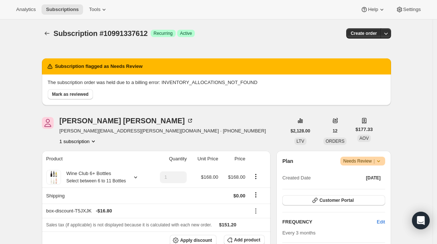
click at [366, 162] on span "Needs Review |" at bounding box center [362, 161] width 39 height 7
click at [356, 174] on span "Pause subscription" at bounding box center [361, 176] width 40 height 6
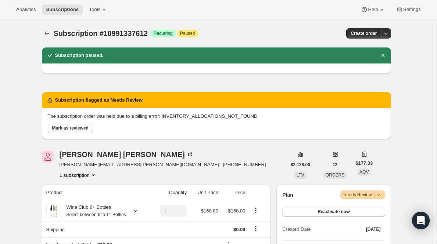
click at [69, 129] on span "Mark as reviewed" at bounding box center [70, 128] width 36 height 6
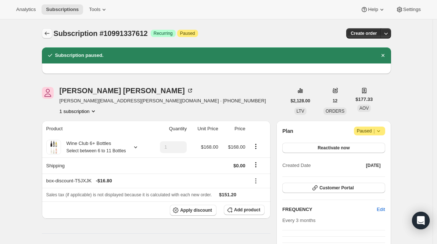
click at [50, 33] on icon "Subscriptions" at bounding box center [46, 33] width 7 height 7
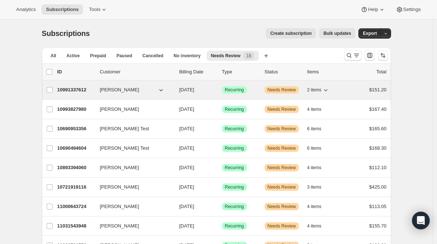
click at [68, 91] on p "10991337612" at bounding box center [75, 89] width 37 height 7
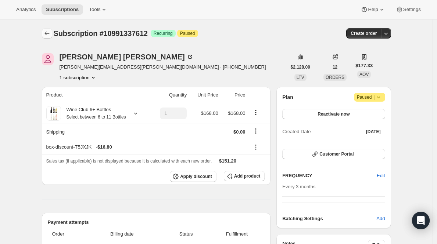
click at [46, 33] on icon "Subscriptions" at bounding box center [46, 33] width 7 height 7
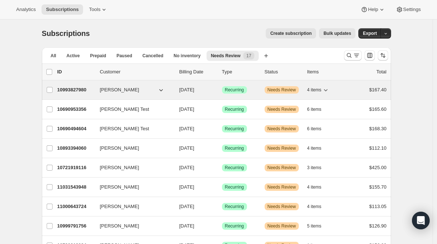
click at [69, 92] on p "10993827980" at bounding box center [75, 89] width 37 height 7
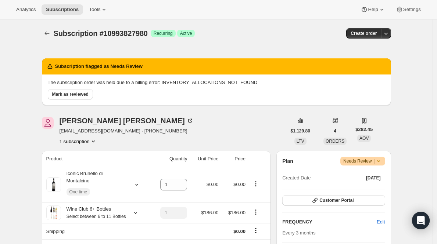
click at [370, 163] on span "Needs Review |" at bounding box center [362, 161] width 39 height 7
click at [362, 174] on span "Pause subscription" at bounding box center [361, 176] width 40 height 6
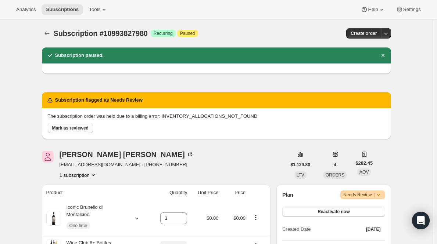
click at [67, 124] on button "Mark as reviewed" at bounding box center [70, 128] width 45 height 10
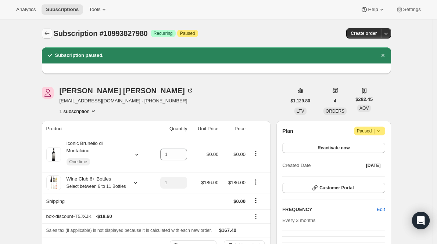
click at [49, 33] on icon "Subscriptions" at bounding box center [46, 33] width 7 height 7
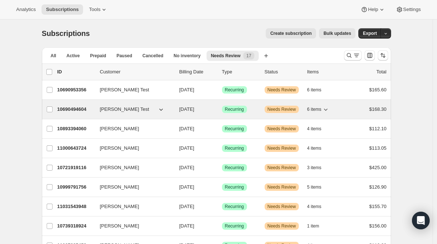
click at [65, 108] on p "10690494604" at bounding box center [75, 109] width 37 height 7
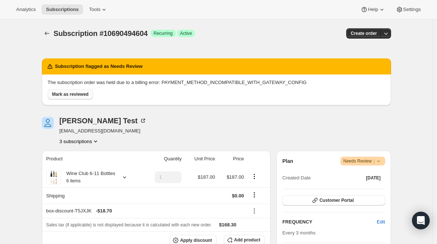
click at [79, 96] on span "Mark as reviewed" at bounding box center [70, 94] width 36 height 6
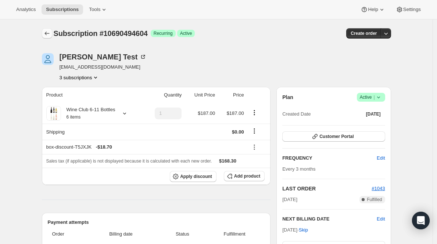
click at [49, 33] on icon "Subscriptions" at bounding box center [46, 33] width 7 height 7
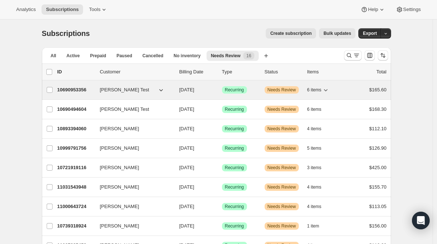
click at [68, 89] on p "10690953356" at bounding box center [75, 89] width 37 height 7
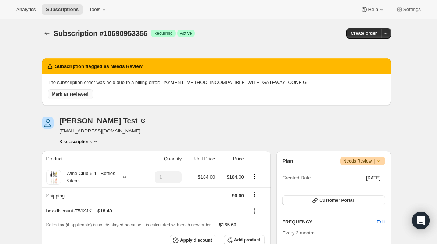
click at [68, 90] on button "Mark as reviewed" at bounding box center [70, 94] width 45 height 10
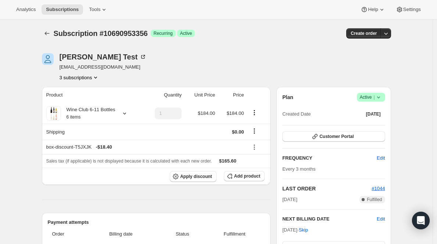
click at [49, 34] on icon "Subscriptions" at bounding box center [46, 33] width 7 height 7
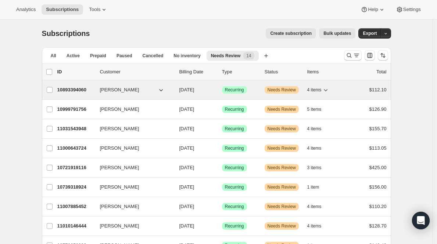
click at [76, 91] on p "10893394060" at bounding box center [75, 89] width 37 height 7
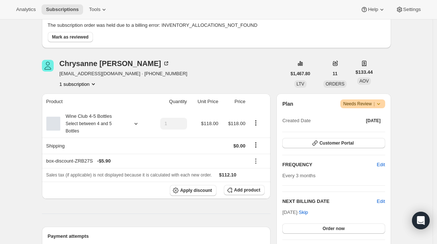
scroll to position [21, 0]
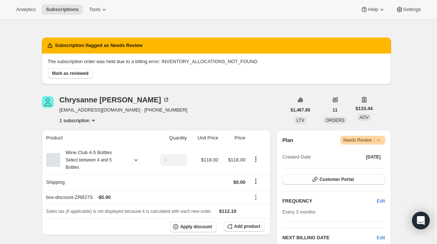
click at [369, 140] on span "Needs Review |" at bounding box center [362, 140] width 39 height 7
click at [359, 154] on span "Pause subscription" at bounding box center [361, 155] width 40 height 6
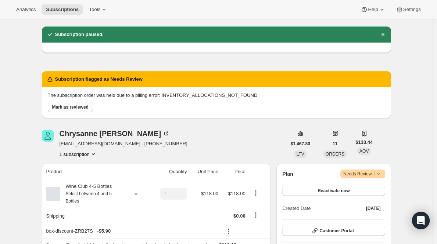
click at [72, 109] on span "Mark as reviewed" at bounding box center [70, 107] width 36 height 6
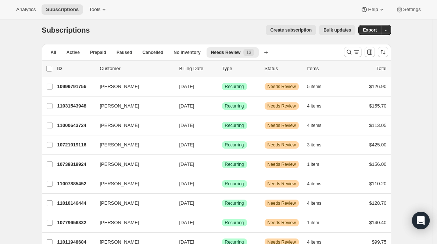
scroll to position [135, 0]
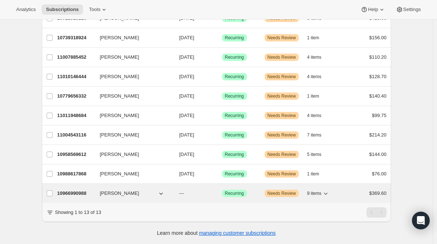
click at [83, 190] on p "10966990988" at bounding box center [75, 193] width 37 height 7
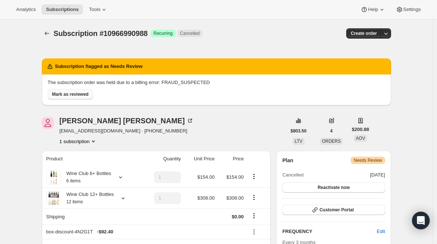
click at [75, 92] on span "Mark as reviewed" at bounding box center [70, 94] width 36 height 6
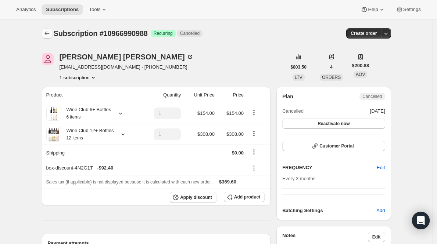
click at [49, 32] on icon "Subscriptions" at bounding box center [46, 33] width 7 height 7
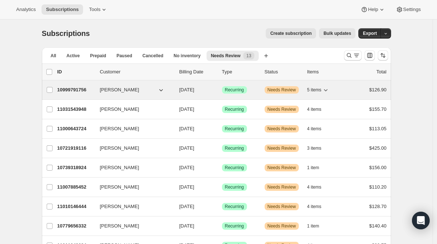
click at [71, 88] on p "10999791756" at bounding box center [75, 89] width 37 height 7
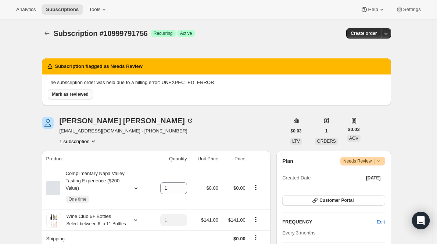
click at [71, 92] on span "Mark as reviewed" at bounding box center [70, 94] width 36 height 6
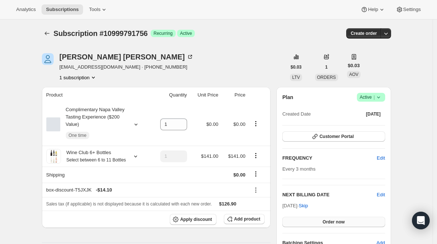
click at [343, 224] on span "Order now" at bounding box center [333, 222] width 22 height 6
click at [343, 223] on span "Click to confirm" at bounding box center [333, 222] width 33 height 6
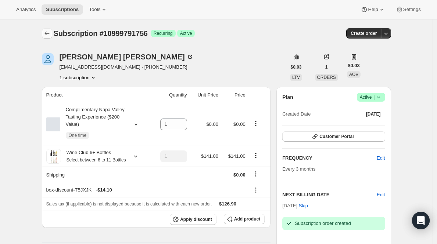
click at [48, 35] on icon "Subscriptions" at bounding box center [46, 33] width 7 height 7
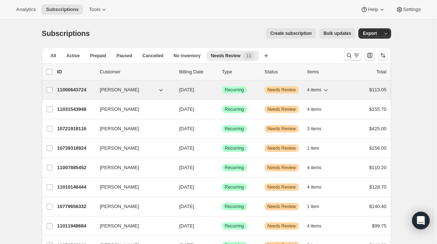
click at [73, 93] on p "11000643724" at bounding box center [75, 89] width 37 height 7
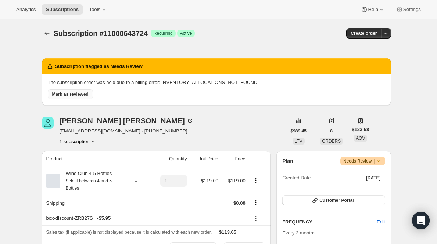
click at [83, 97] on span "Mark as reviewed" at bounding box center [70, 94] width 36 height 6
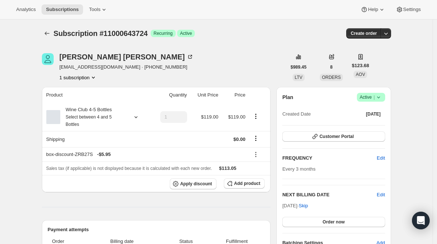
click at [369, 98] on span "Active |" at bounding box center [370, 97] width 22 height 7
click at [369, 117] on button "Pause subscription" at bounding box center [370, 112] width 46 height 12
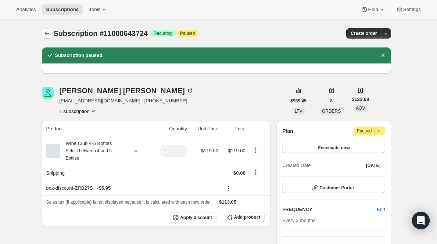
click at [46, 32] on icon "Subscriptions" at bounding box center [46, 33] width 7 height 7
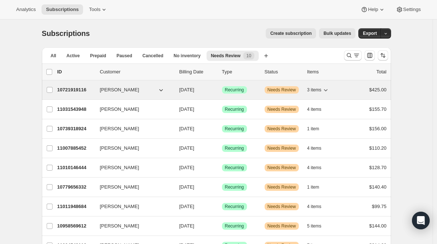
click at [76, 90] on p "10721919116" at bounding box center [75, 89] width 37 height 7
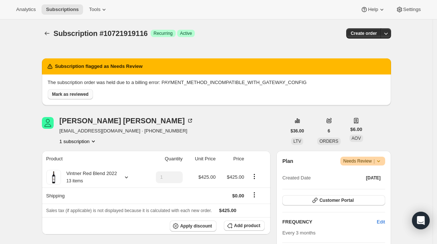
click at [55, 99] on button "Mark as reviewed" at bounding box center [70, 94] width 45 height 10
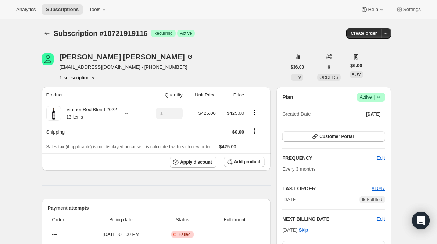
click at [374, 98] on span "|" at bounding box center [373, 97] width 1 height 6
click at [365, 116] on button "Pause subscription" at bounding box center [370, 112] width 46 height 12
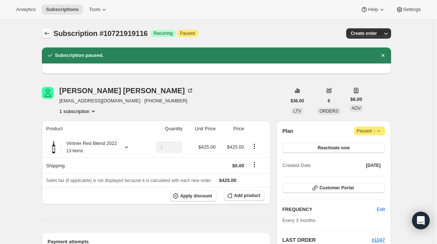
click at [49, 33] on icon "Subscriptions" at bounding box center [46, 34] width 5 height 4
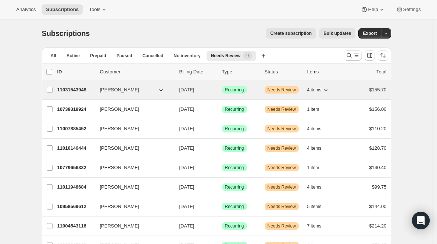
click at [80, 90] on p "11031543948" at bounding box center [75, 89] width 37 height 7
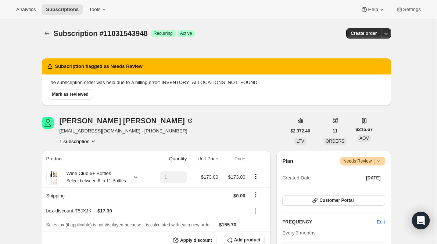
drag, startPoint x: 81, startPoint y: 93, endPoint x: 151, endPoint y: 91, distance: 70.5
click at [81, 93] on span "Mark as reviewed" at bounding box center [70, 94] width 36 height 6
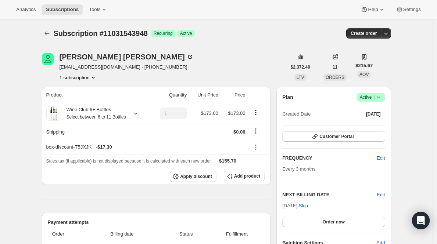
click at [373, 98] on span "Active |" at bounding box center [370, 97] width 22 height 7
click at [370, 112] on span "Pause subscription" at bounding box center [370, 112] width 40 height 6
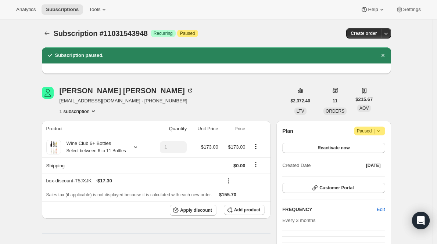
click at [47, 35] on icon "Subscriptions" at bounding box center [46, 33] width 7 height 7
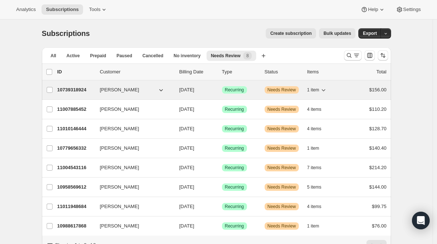
click at [64, 87] on p "10739318924" at bounding box center [75, 89] width 37 height 7
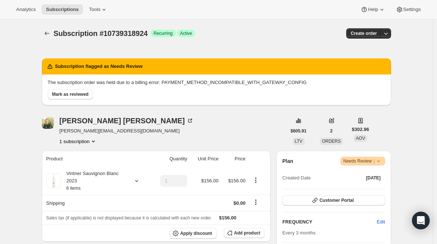
click at [372, 162] on span "Needs Review |" at bounding box center [362, 161] width 39 height 7
click at [360, 174] on span "Pause subscription" at bounding box center [361, 176] width 40 height 6
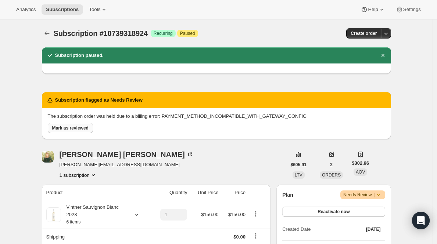
click at [65, 129] on span "Mark as reviewed" at bounding box center [70, 128] width 36 height 6
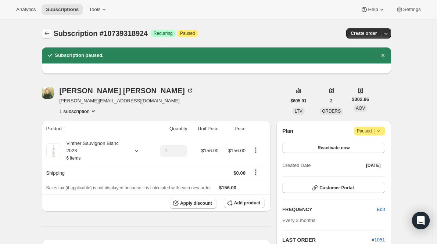
click at [51, 38] on button "Subscriptions" at bounding box center [47, 33] width 10 height 10
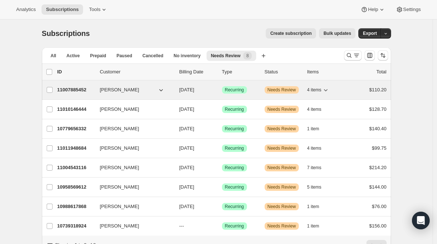
click at [68, 92] on p "11007885452" at bounding box center [75, 89] width 37 height 7
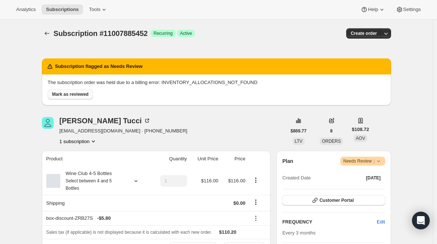
click at [85, 96] on span "Mark as reviewed" at bounding box center [70, 94] width 36 height 6
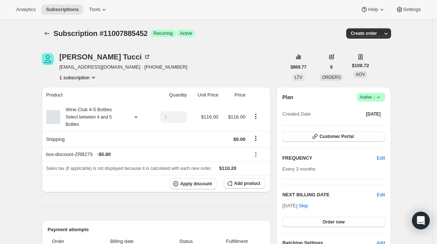
click at [364, 94] on span "Active |" at bounding box center [370, 97] width 22 height 7
click at [364, 114] on span "Pause subscription" at bounding box center [370, 112] width 40 height 6
click at [50, 35] on icon "Subscriptions" at bounding box center [46, 33] width 7 height 7
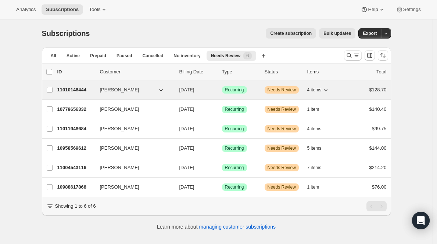
click at [82, 87] on p "11010146444" at bounding box center [75, 89] width 37 height 7
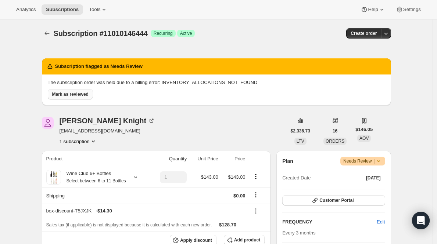
click at [92, 94] on button "Mark as reviewed" at bounding box center [70, 94] width 45 height 10
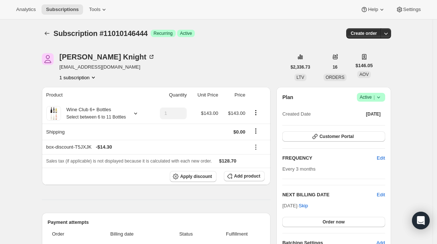
click at [374, 98] on span "|" at bounding box center [373, 97] width 1 height 6
click at [361, 112] on span "Pause subscription" at bounding box center [370, 112] width 40 height 6
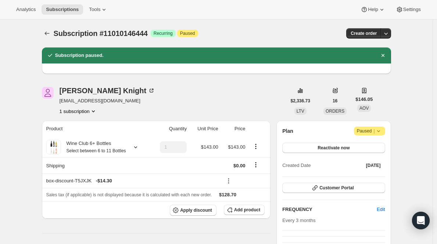
click at [48, 32] on icon "Subscriptions" at bounding box center [46, 34] width 5 height 4
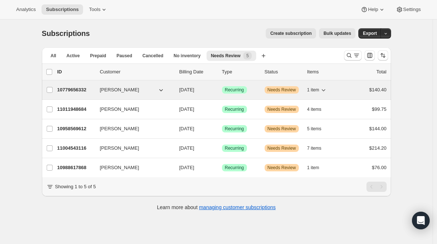
click at [65, 90] on p "10779656332" at bounding box center [75, 89] width 37 height 7
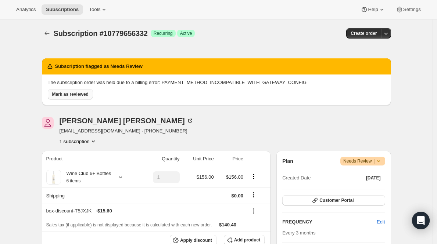
click at [81, 93] on span "Mark as reviewed" at bounding box center [70, 94] width 36 height 6
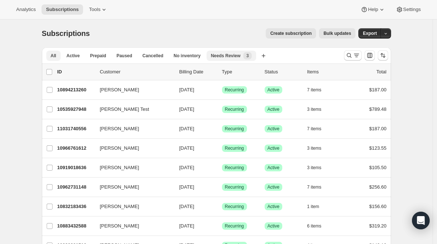
click at [237, 59] on div "Needs Review New 3" at bounding box center [231, 55] width 41 height 7
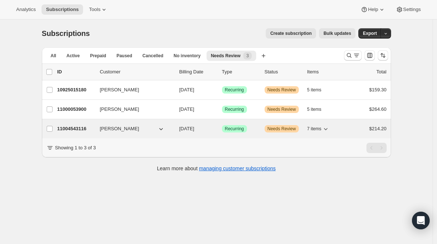
click at [81, 131] on p "11004543116" at bounding box center [75, 128] width 37 height 7
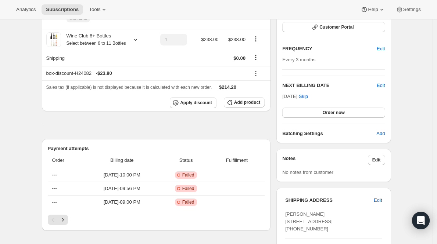
scroll to position [176, 0]
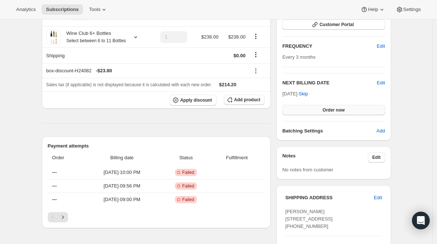
click at [344, 107] on span "Order now" at bounding box center [333, 110] width 22 height 6
click at [344, 107] on span "Click to confirm" at bounding box center [333, 110] width 33 height 6
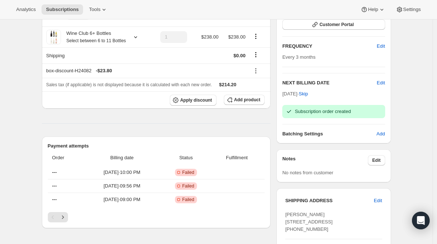
scroll to position [0, 0]
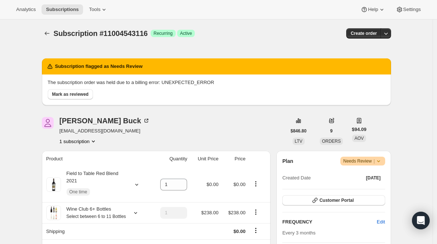
click at [94, 132] on span "karifortune@yahoo.com" at bounding box center [104, 130] width 90 height 7
copy span "karifortune@yahoo.com"
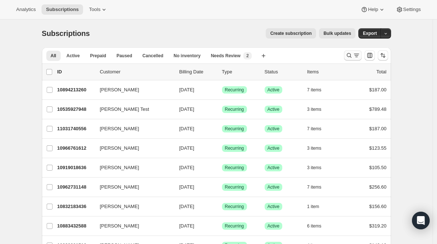
click at [352, 55] on icon "Search and filter results" at bounding box center [348, 55] width 7 height 7
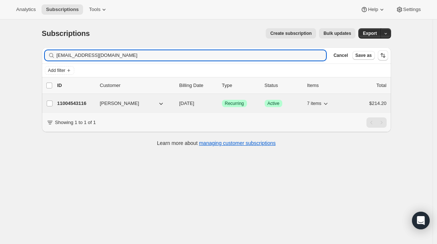
type input "[EMAIL_ADDRESS][DOMAIN_NAME]"
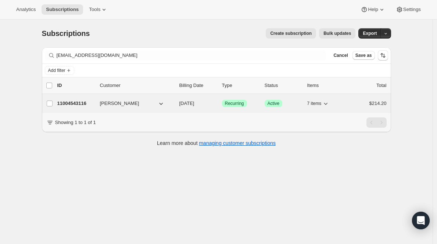
click at [74, 104] on p "11004543116" at bounding box center [75, 103] width 37 height 7
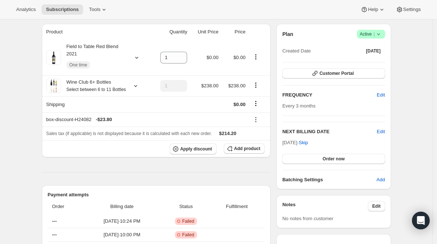
scroll to position [46, 0]
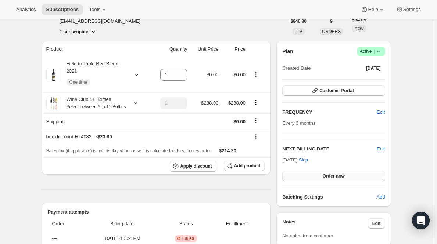
click at [340, 175] on span "Order now" at bounding box center [333, 176] width 22 height 6
click at [330, 176] on span "Click to confirm" at bounding box center [333, 176] width 33 height 6
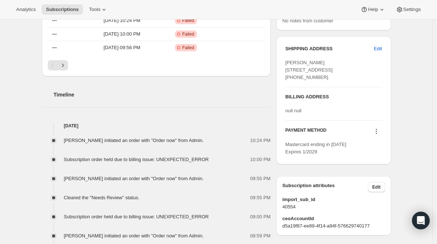
scroll to position [263, 0]
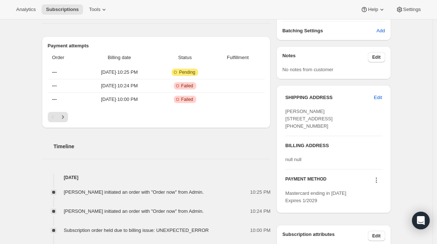
scroll to position [212, 0]
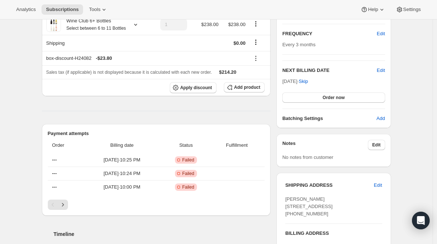
scroll to position [134, 0]
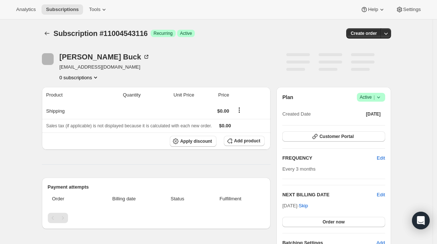
drag, startPoint x: 0, startPoint y: 0, endPoint x: 437, endPoint y: 1, distance: 437.3
click at [436, 1] on html "Analytics Subscriptions Tools Help Settings Skip to content Subscription #11004…" at bounding box center [218, 122] width 437 height 244
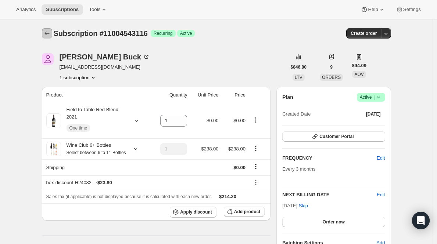
click at [47, 29] on button "Subscriptions" at bounding box center [47, 33] width 10 height 10
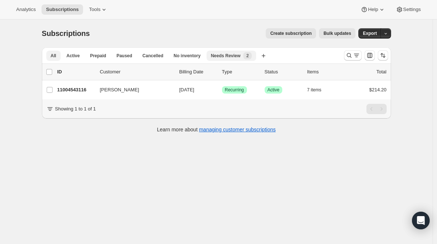
click at [247, 54] on span "New 2" at bounding box center [247, 55] width 8 height 7
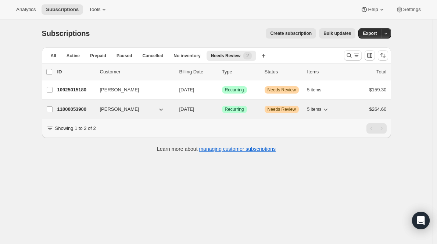
click at [77, 109] on p "11000053900" at bounding box center [75, 109] width 37 height 7
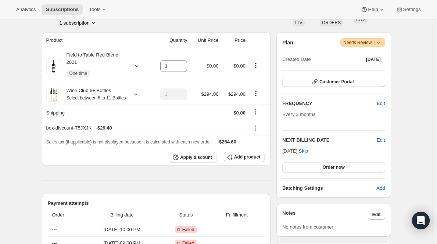
scroll to position [118, 0]
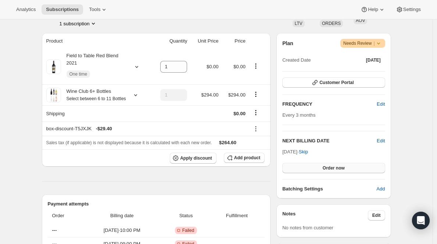
click at [343, 166] on span "Order now" at bounding box center [333, 168] width 22 height 6
click at [325, 167] on span "Click to confirm" at bounding box center [333, 168] width 33 height 6
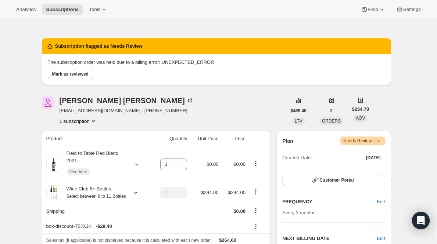
scroll to position [8, 0]
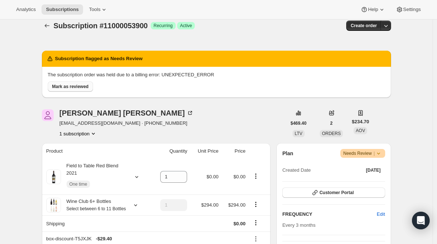
click at [74, 89] on span "Mark as reviewed" at bounding box center [70, 87] width 36 height 6
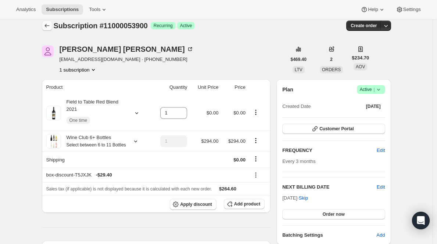
click at [48, 28] on icon "Subscriptions" at bounding box center [46, 25] width 7 height 7
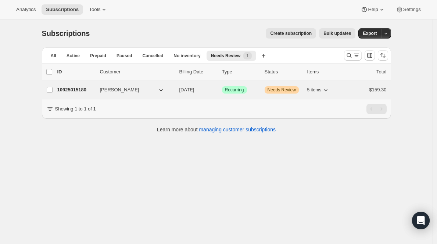
click at [76, 91] on p "10925015180" at bounding box center [75, 89] width 37 height 7
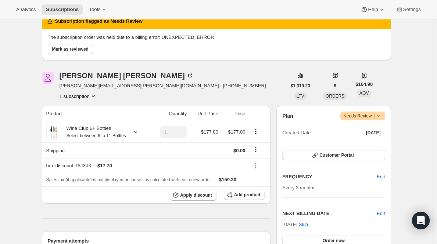
scroll to position [44, 0]
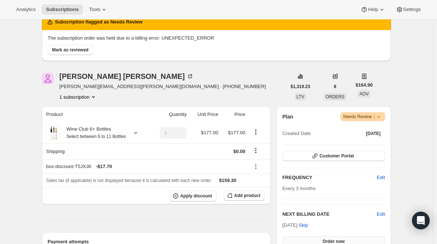
click at [328, 241] on span "Order now" at bounding box center [333, 242] width 22 height 6
click at [319, 240] on span "Click to confirm" at bounding box center [333, 242] width 33 height 6
click at [83, 47] on button "Mark as reviewed" at bounding box center [70, 50] width 45 height 10
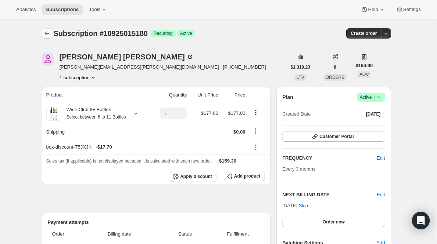
click at [48, 36] on icon "Subscriptions" at bounding box center [46, 33] width 7 height 7
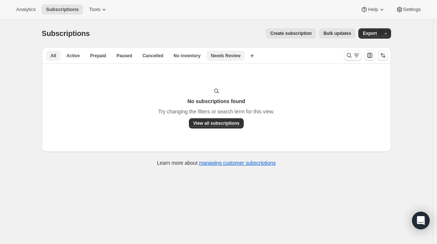
click at [52, 55] on span "All" at bounding box center [54, 56] width 6 height 6
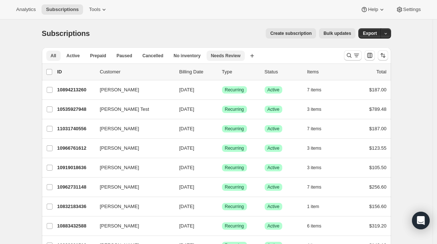
click at [232, 54] on span "Needs Review" at bounding box center [226, 56] width 30 height 6
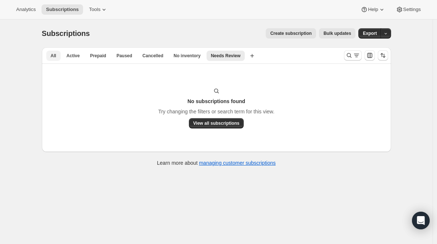
click at [60, 55] on button "All" at bounding box center [53, 56] width 14 height 10
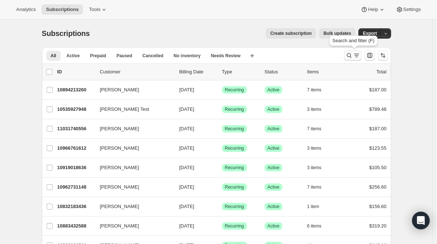
click at [346, 58] on button "Search and filter results" at bounding box center [353, 55] width 18 height 10
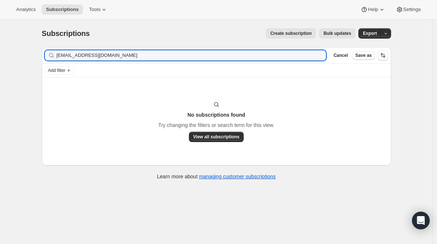
type input "[EMAIL_ADDRESS][DOMAIN_NAME]"
